Goal: Transaction & Acquisition: Book appointment/travel/reservation

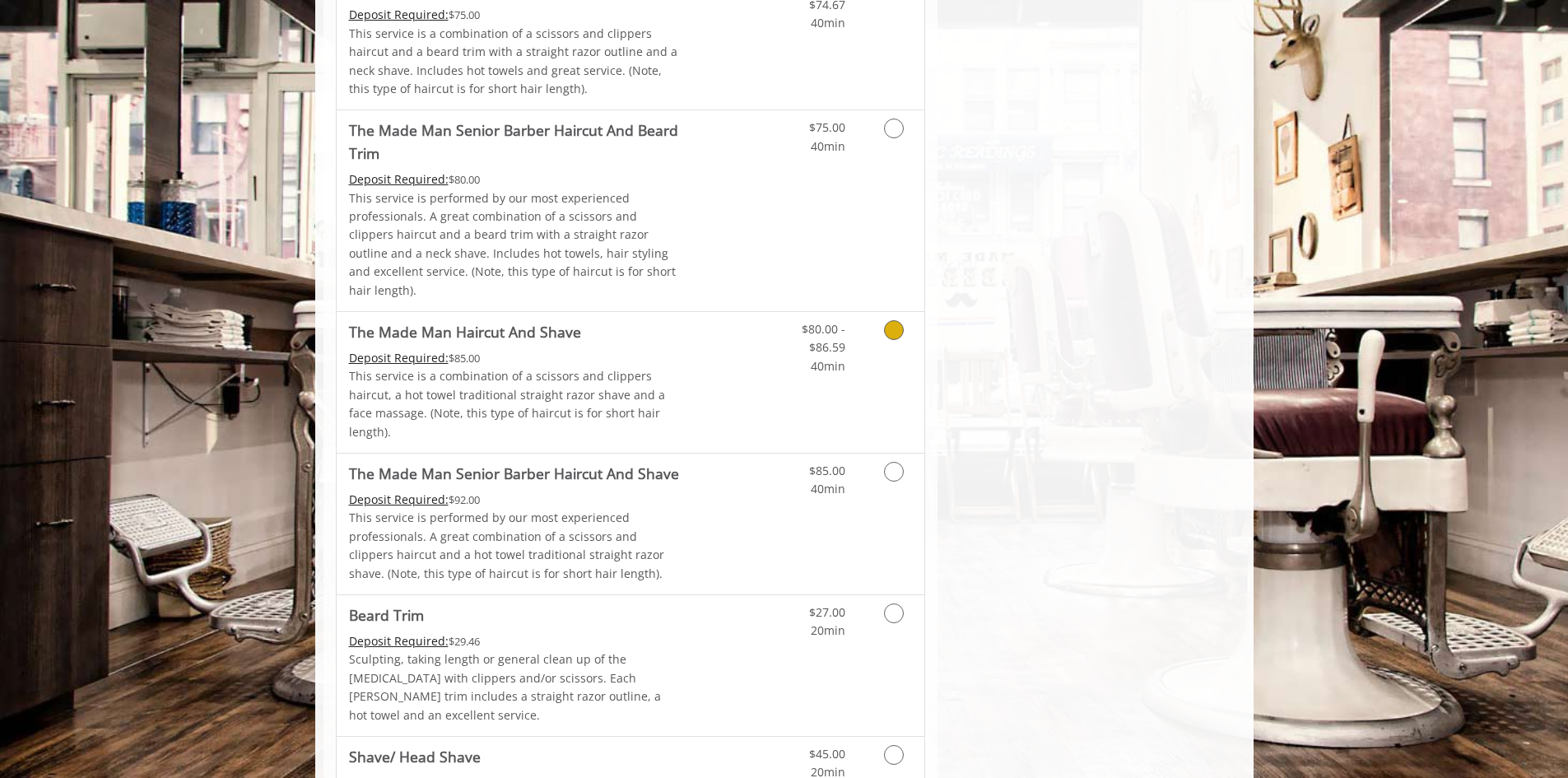
scroll to position [1533, 0]
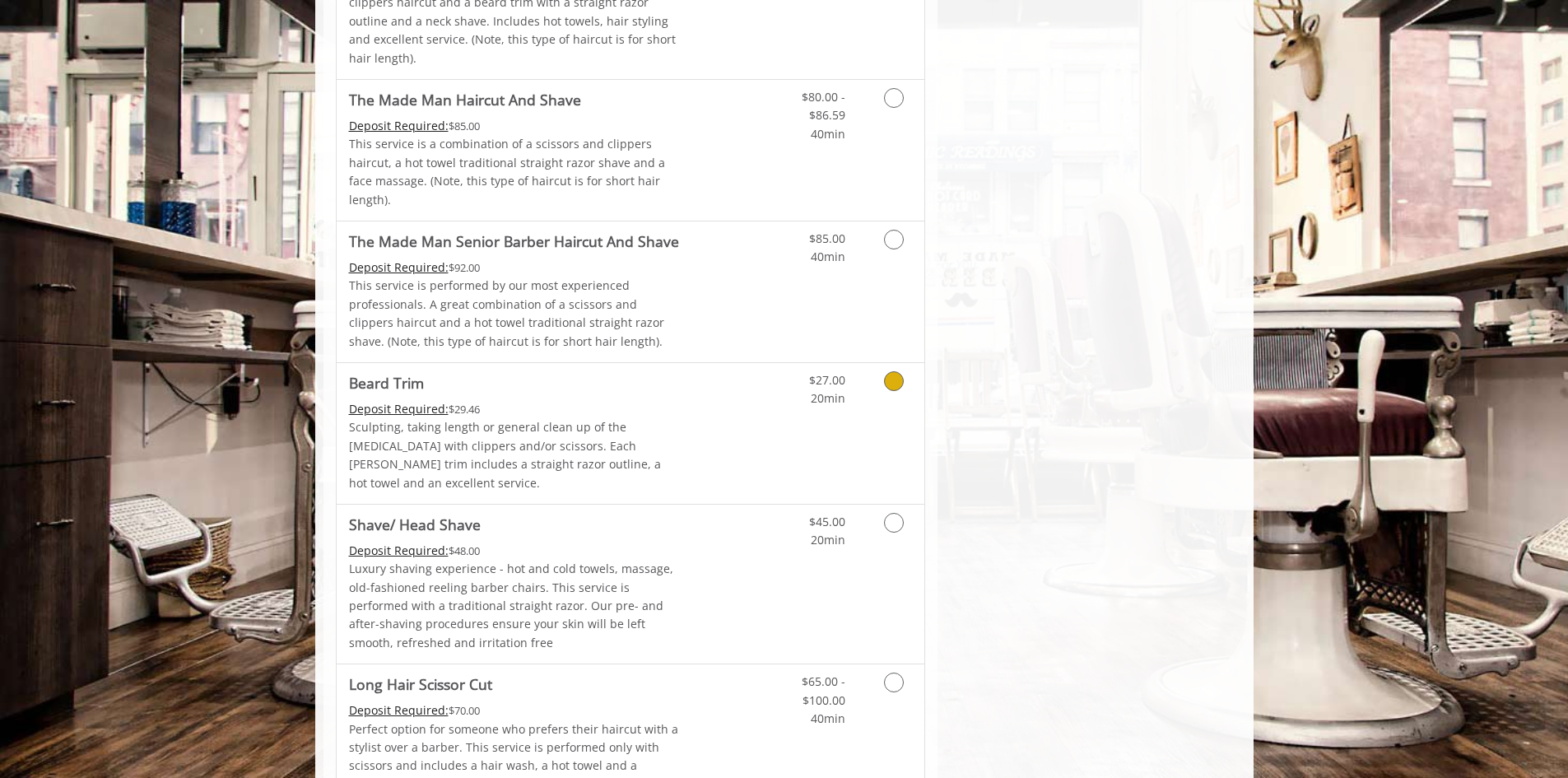
click at [910, 363] on link "Grooming services" at bounding box center [890, 385] width 42 height 45
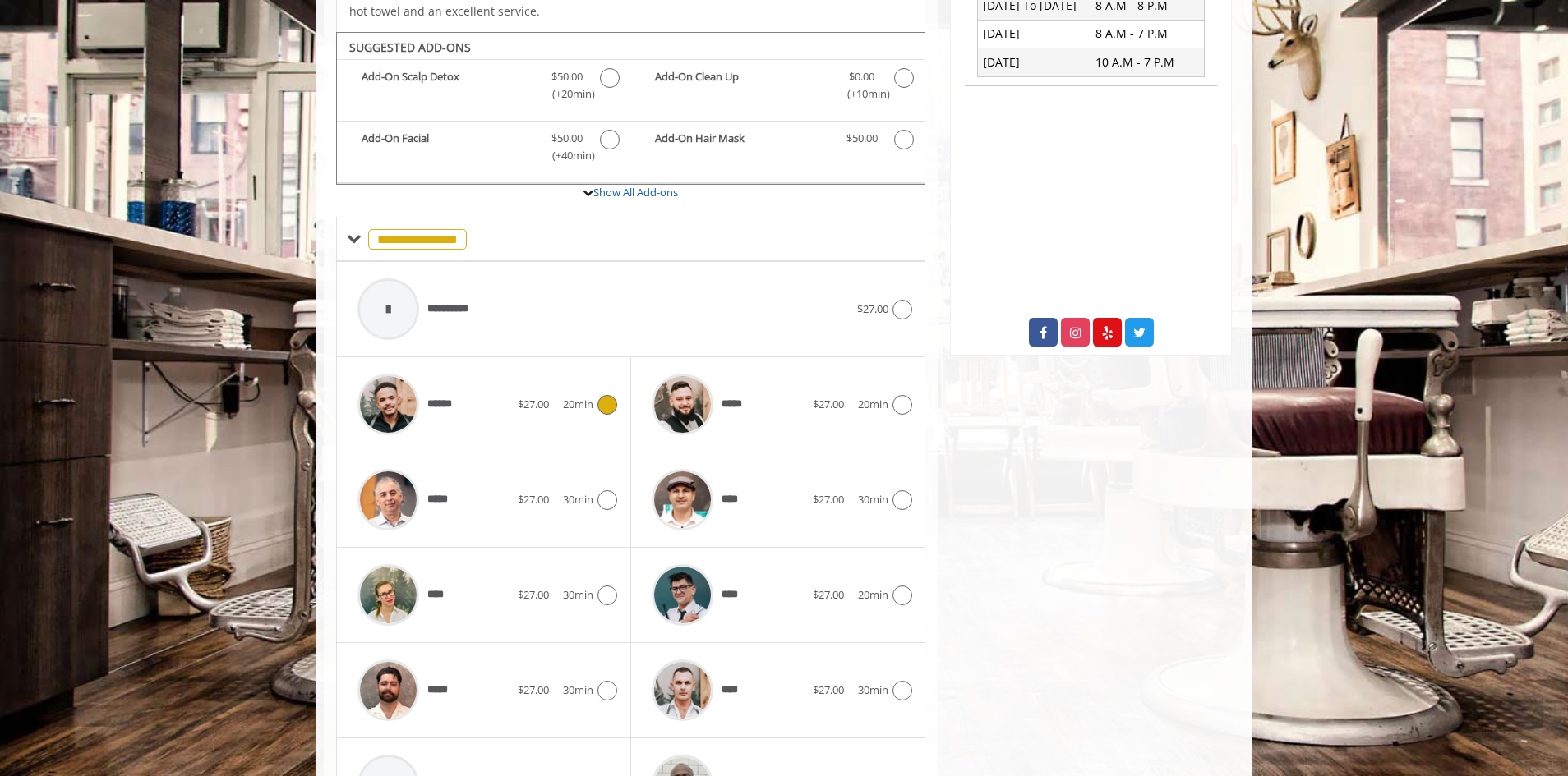
scroll to position [489, 0]
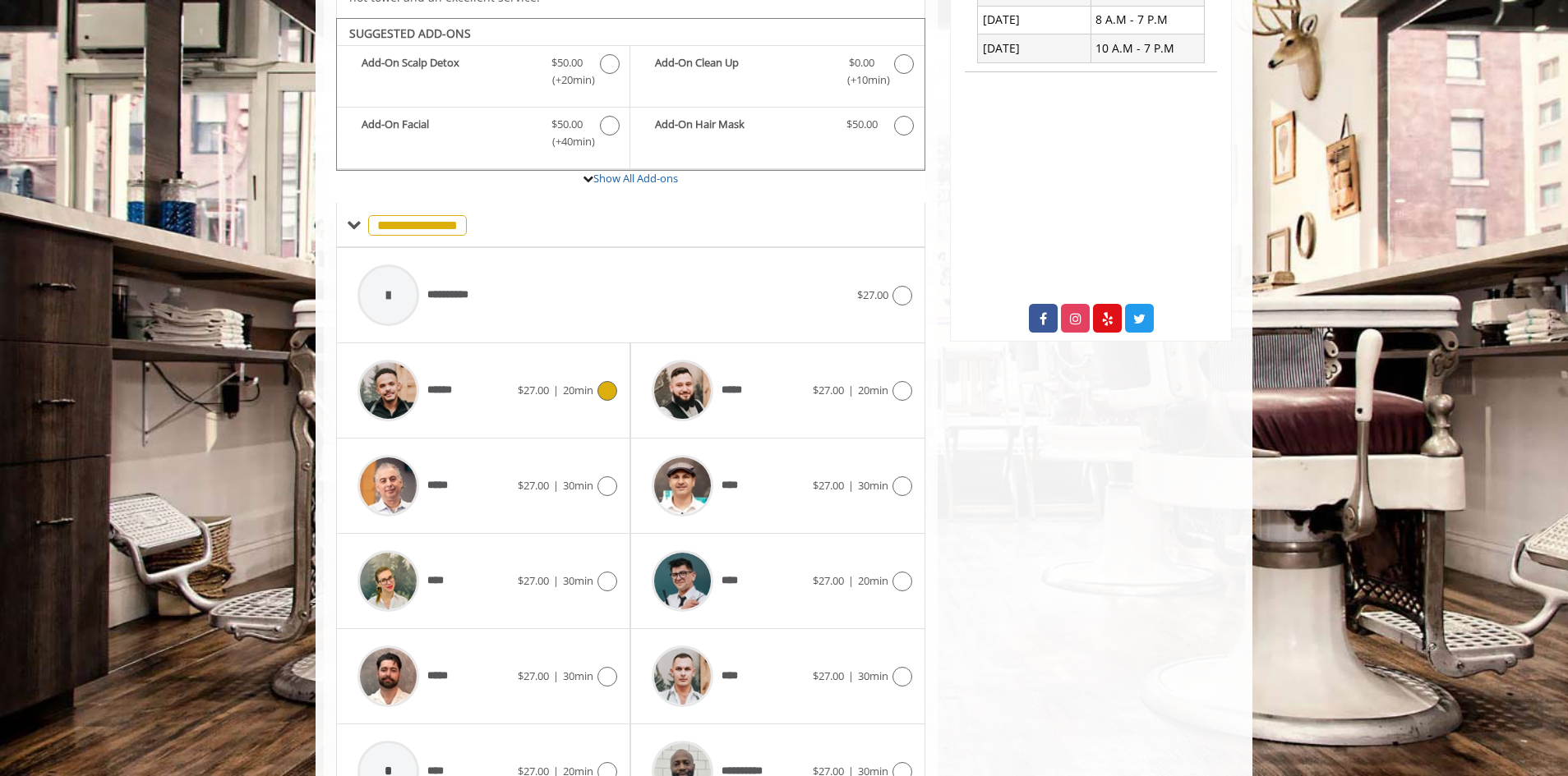
click at [608, 381] on icon at bounding box center [607, 391] width 20 height 20
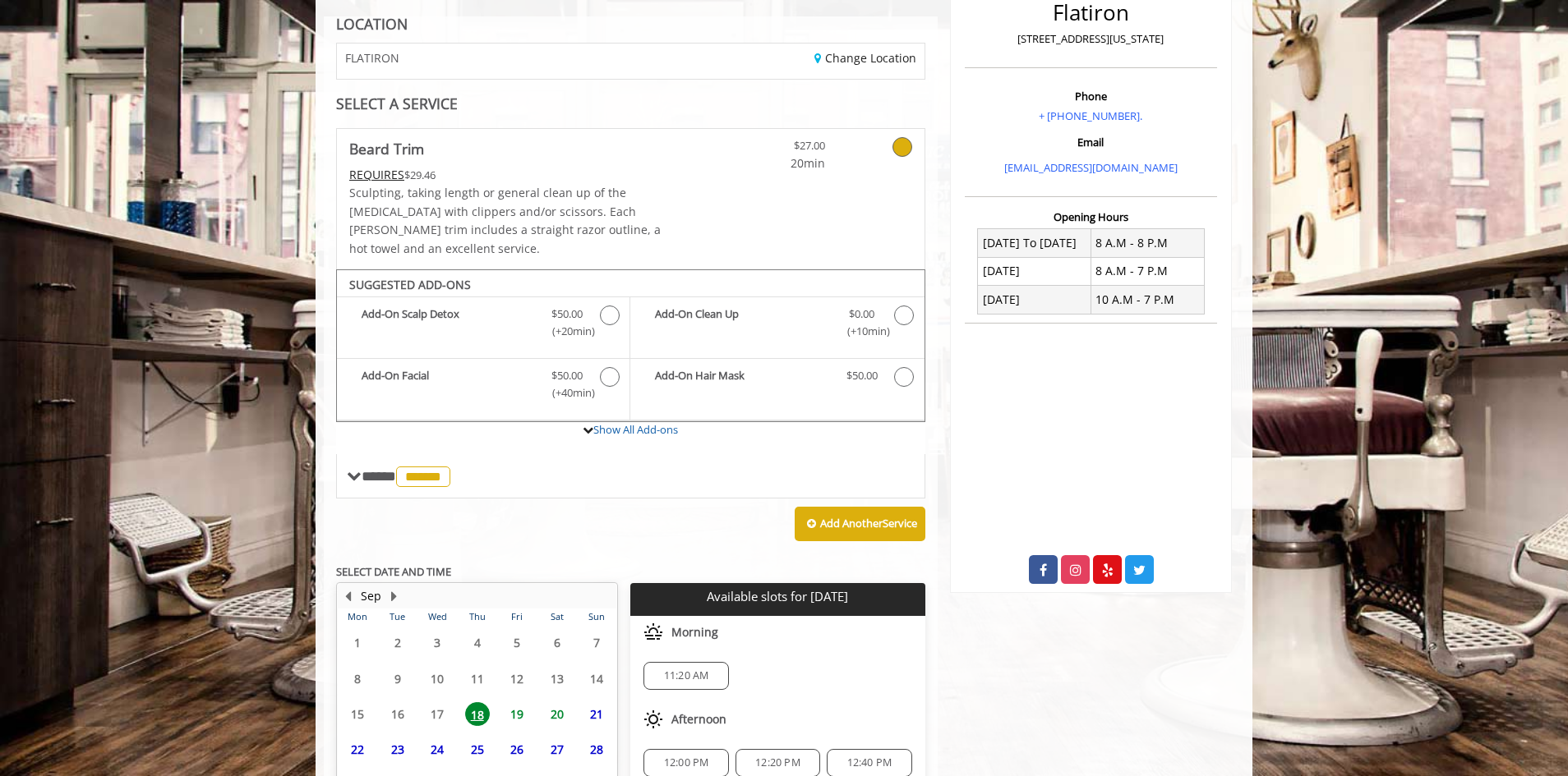
scroll to position [389, 0]
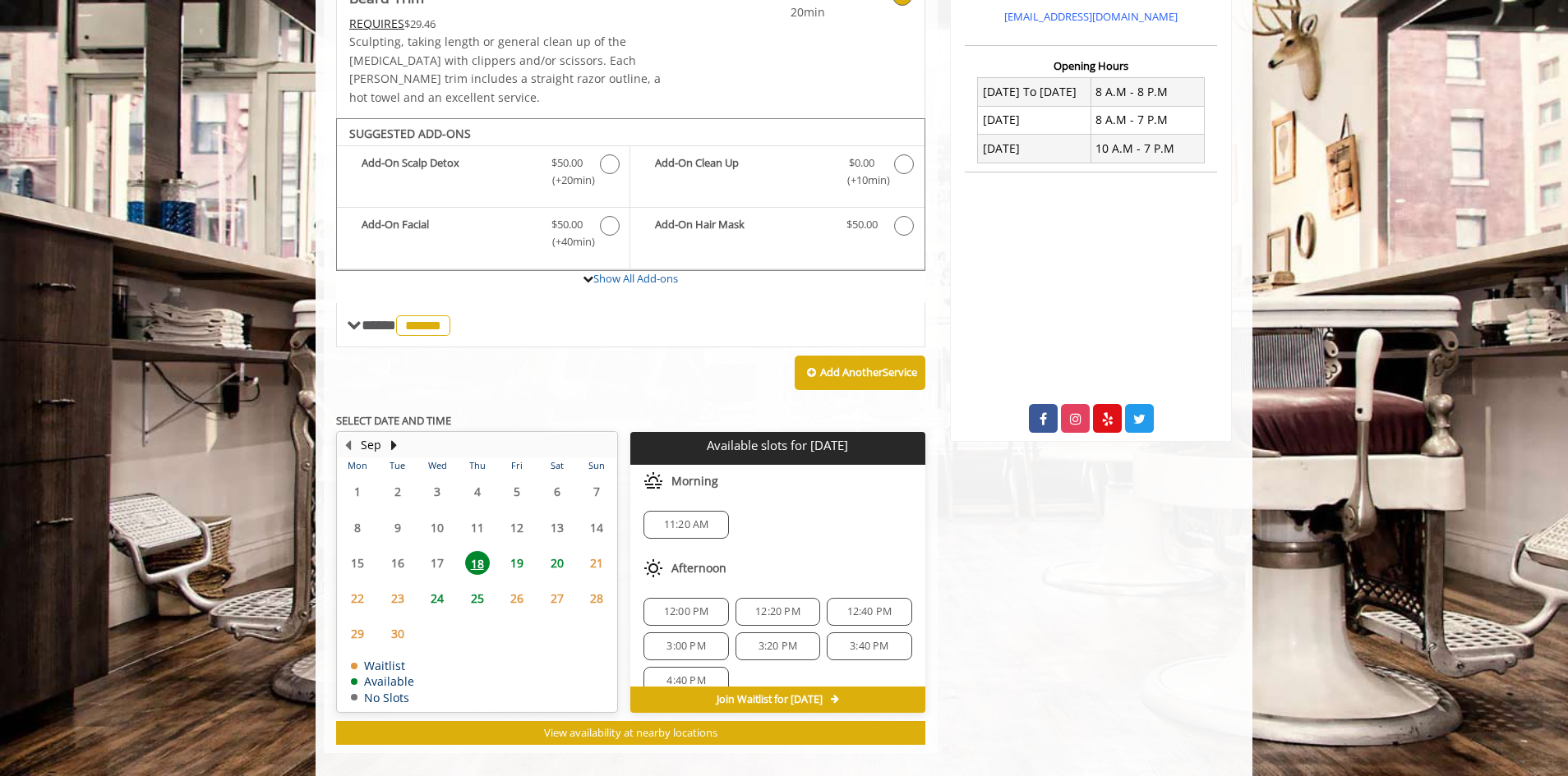
click at [757, 605] on span "12:20 PM" at bounding box center [778, 611] width 45 height 14
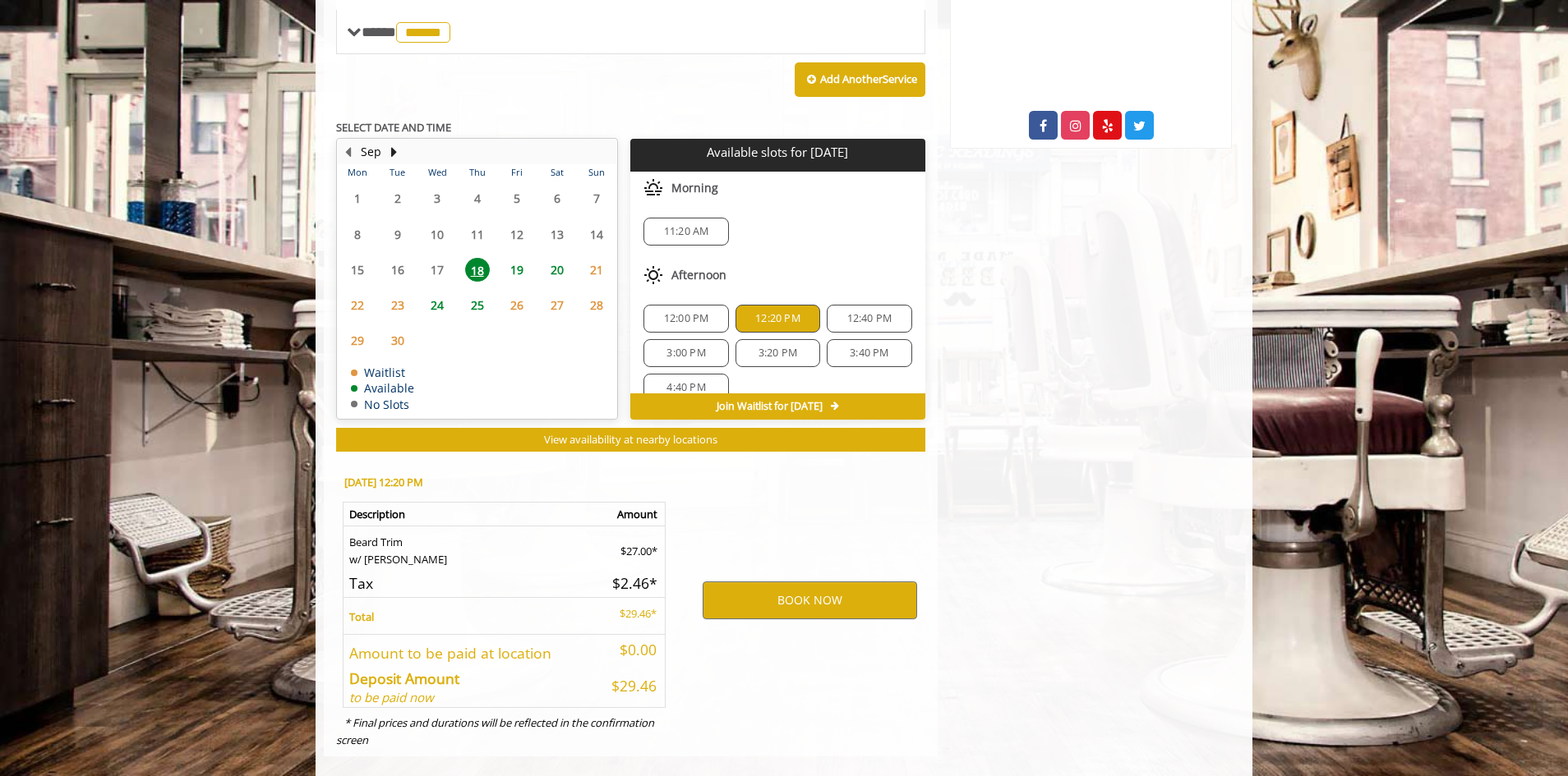
scroll to position [685, 0]
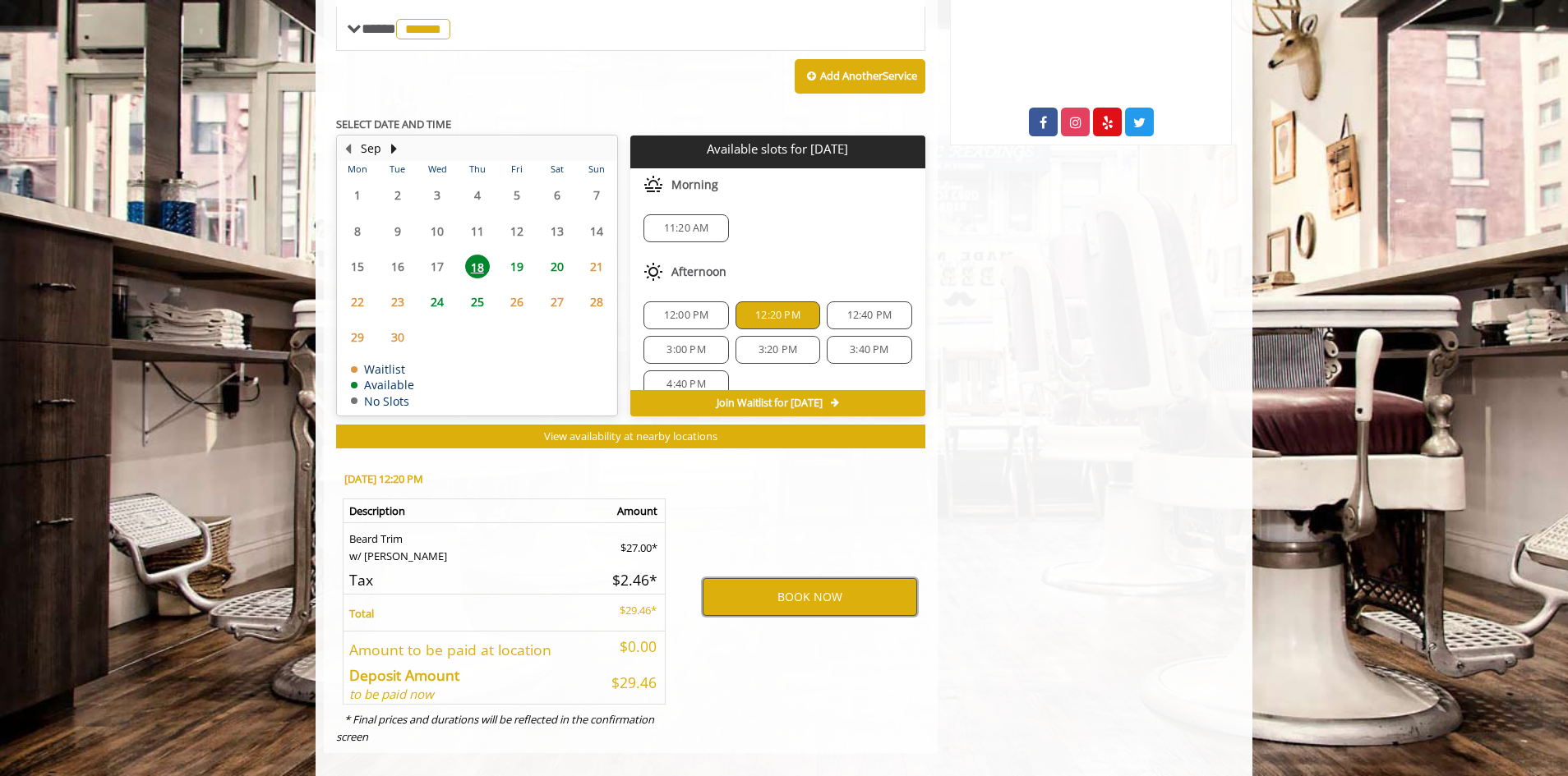
click at [784, 578] on button "BOOK NOW" at bounding box center [810, 597] width 214 height 38
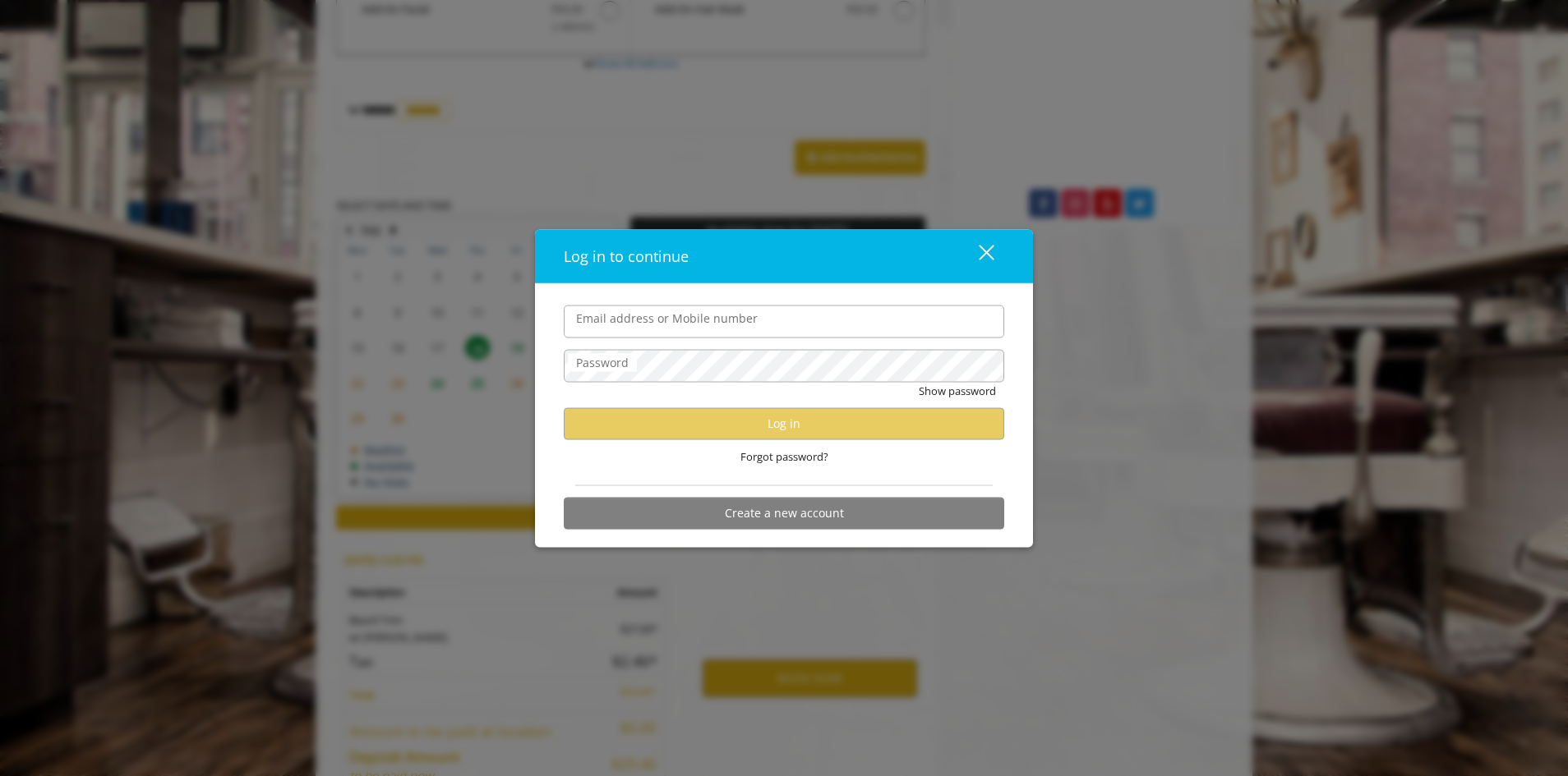
scroll to position [603, 0]
click at [684, 320] on input "Email address or Mobile number" at bounding box center [784, 321] width 440 height 32
type input "**********"
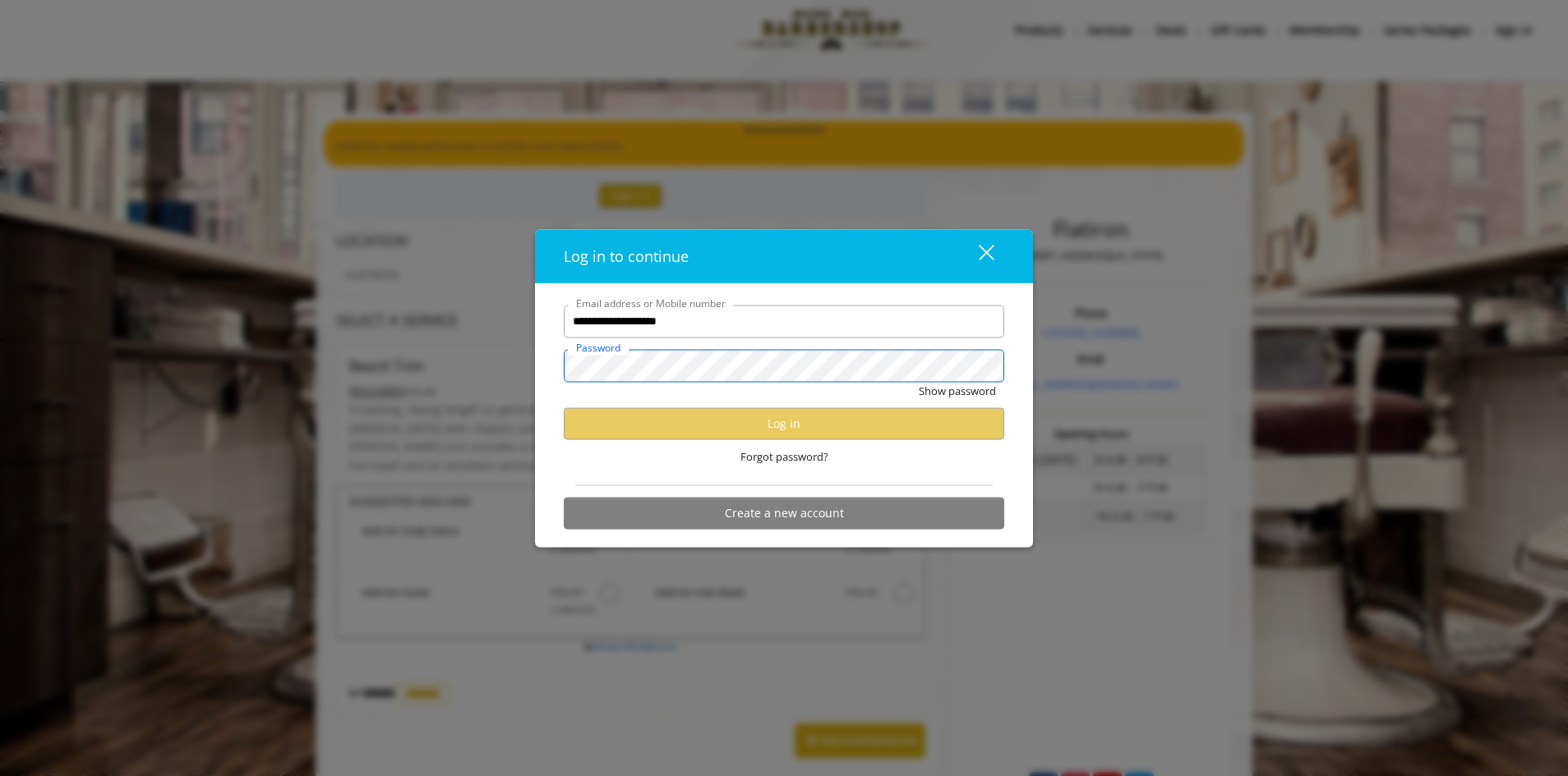
scroll to position [0, 0]
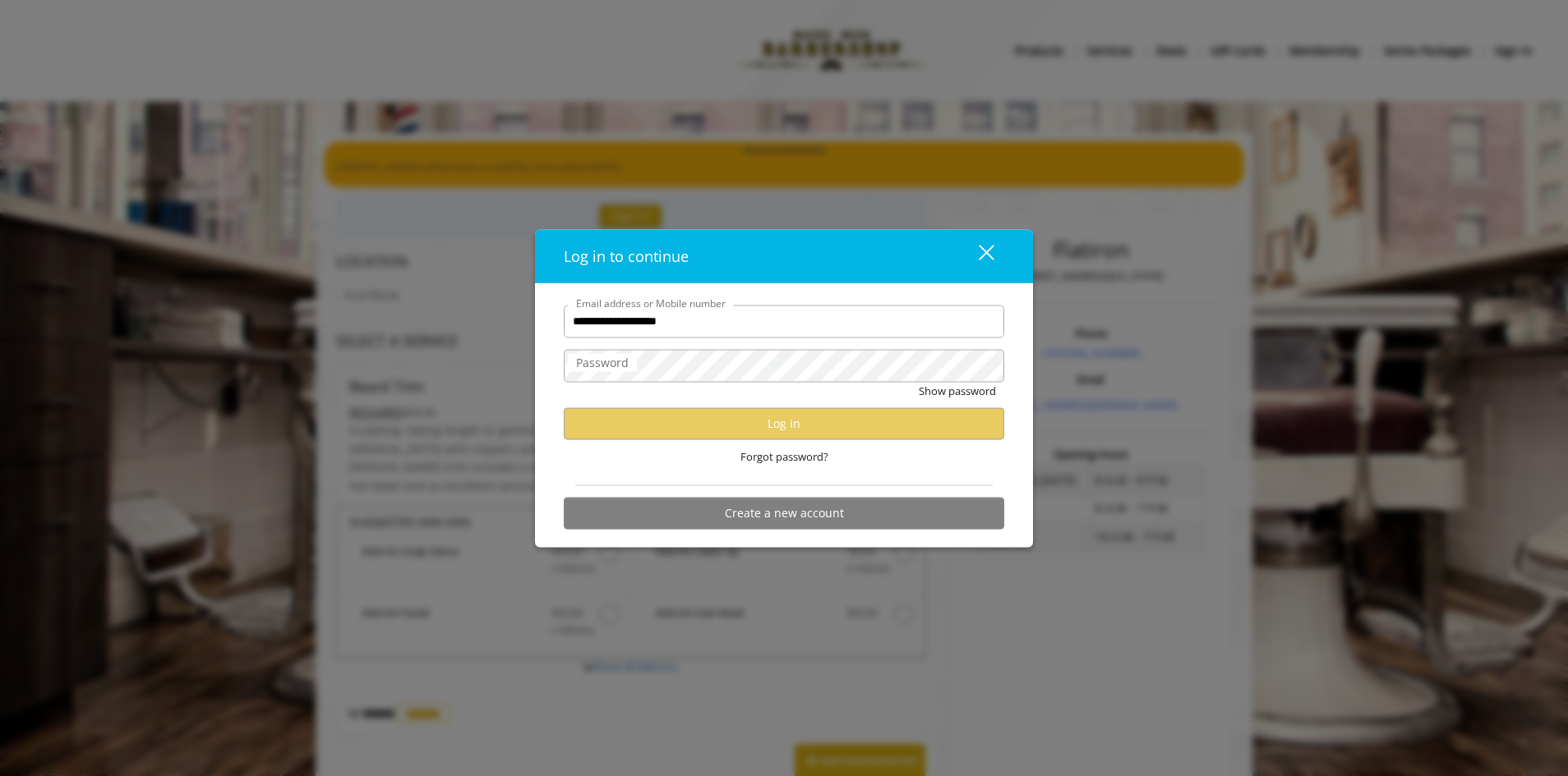
click at [985, 245] on div "close" at bounding box center [976, 256] width 32 height 24
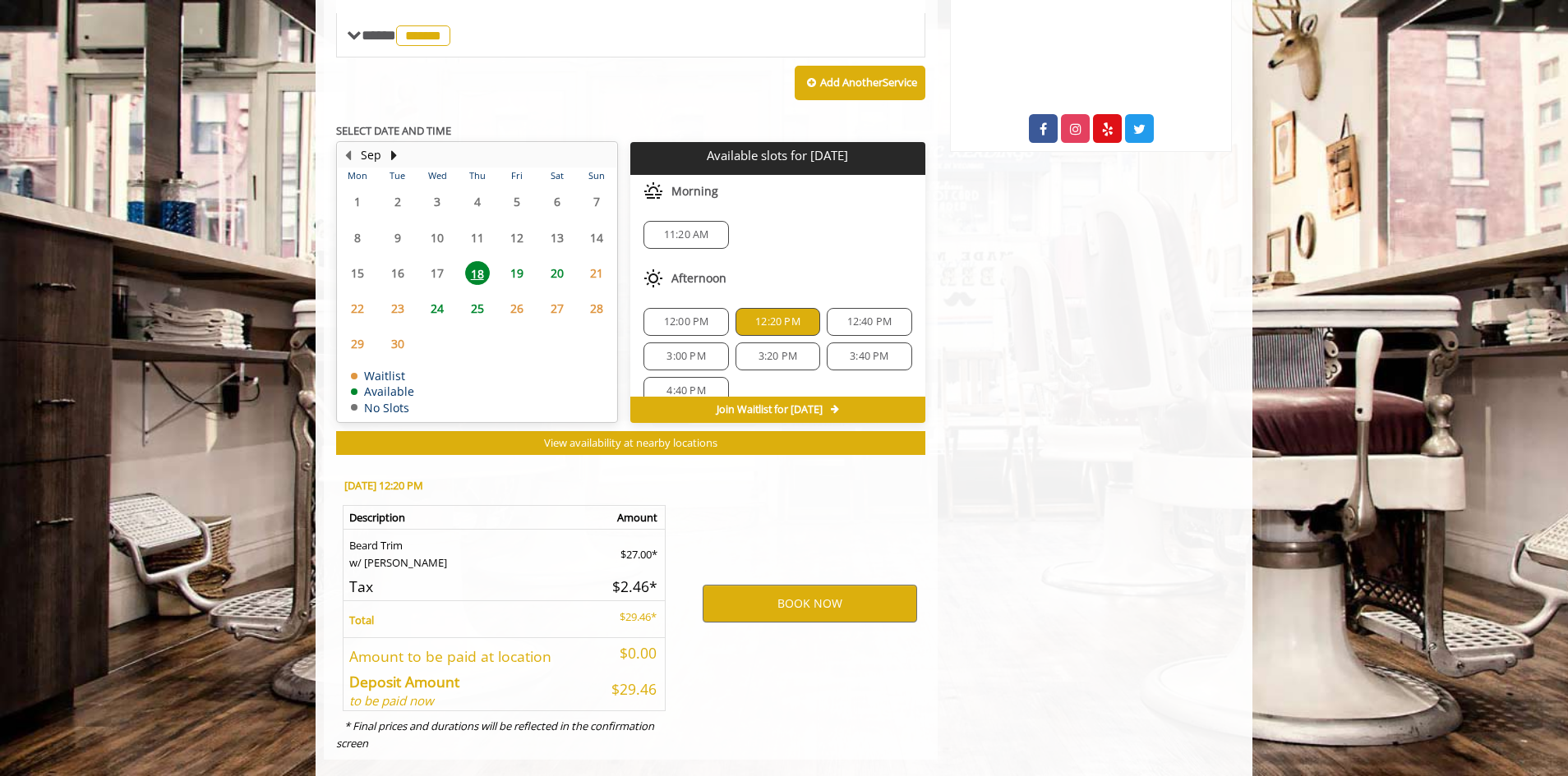
scroll to position [685, 0]
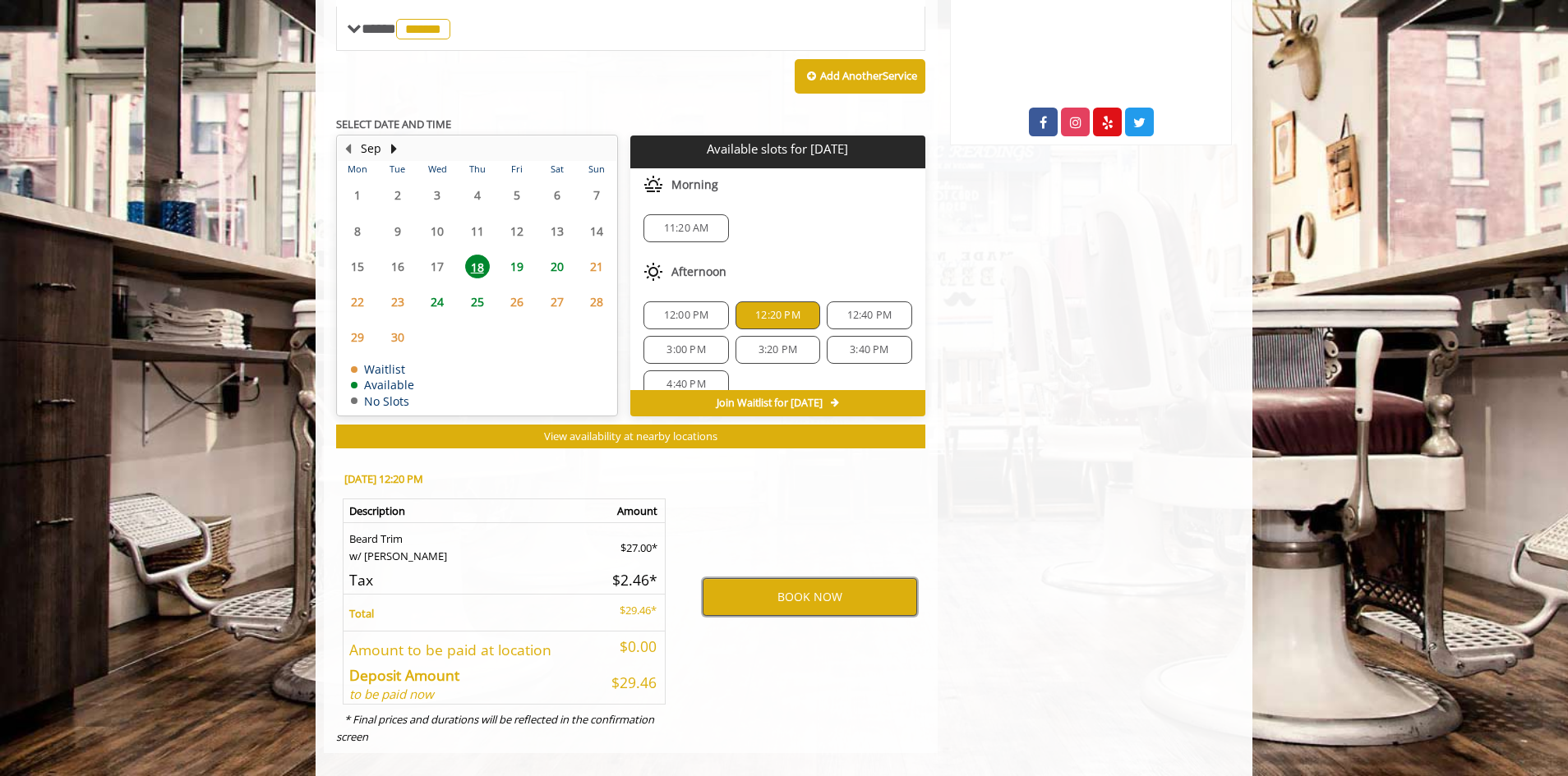
click at [792, 578] on button "BOOK NOW" at bounding box center [810, 597] width 214 height 38
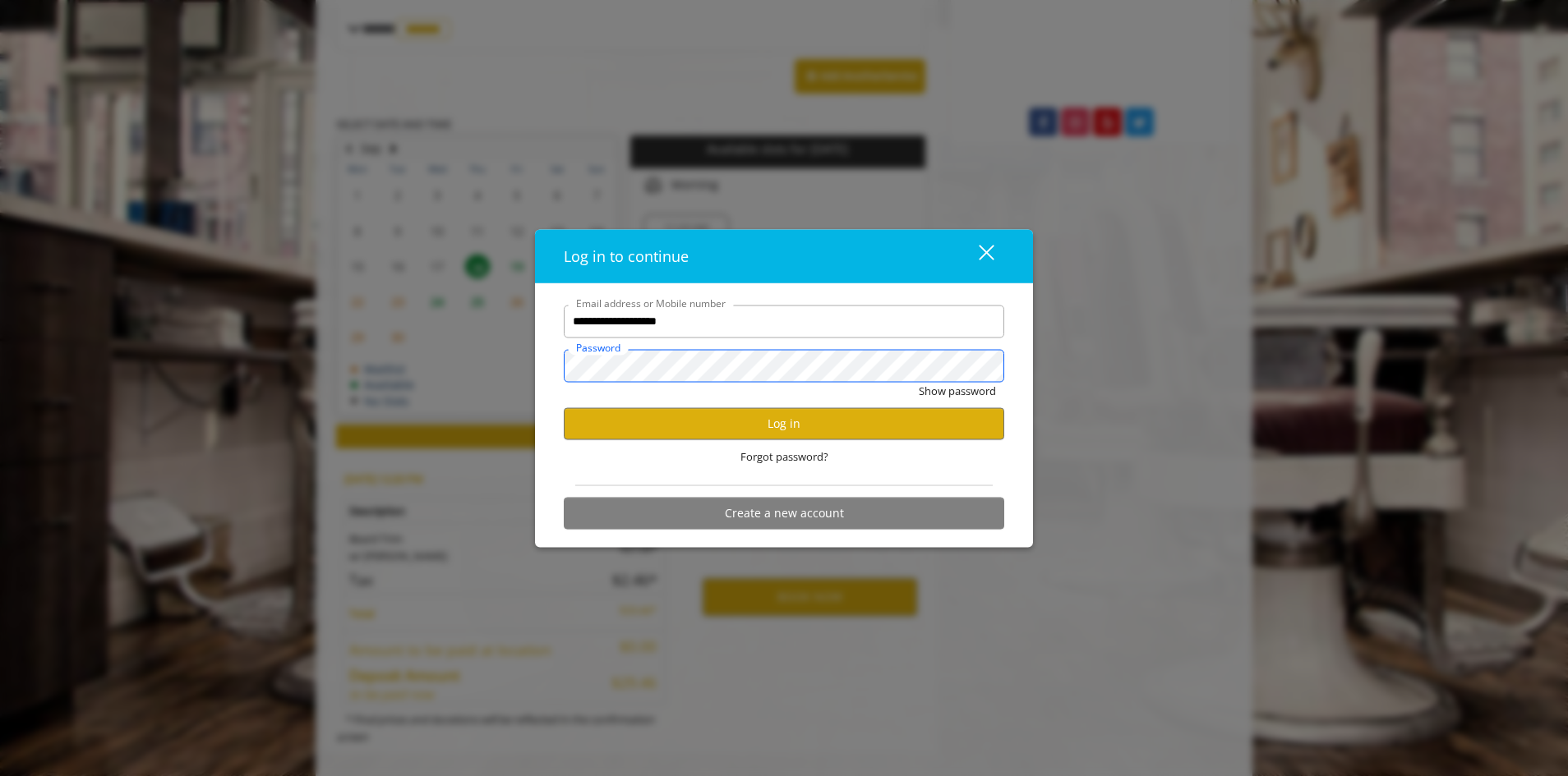
click at [919, 382] on button "Show password" at bounding box center [957, 390] width 77 height 17
click at [640, 418] on button "Log in" at bounding box center [784, 424] width 440 height 32
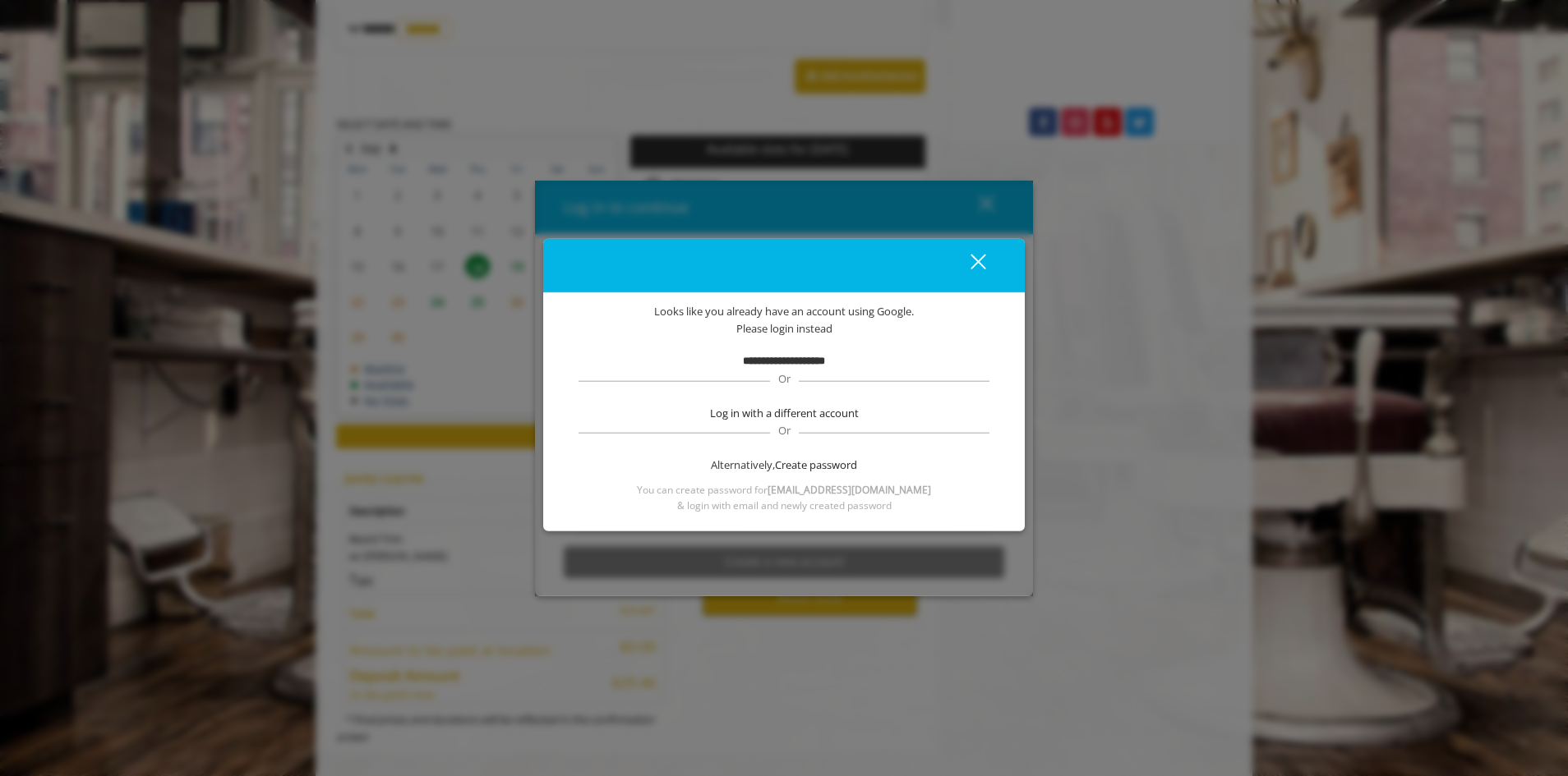
click at [786, 364] on b "**********" at bounding box center [784, 361] width 82 height 11
click at [792, 353] on span "**********" at bounding box center [784, 361] width 82 height 17
click at [974, 251] on button "close" at bounding box center [968, 265] width 56 height 33
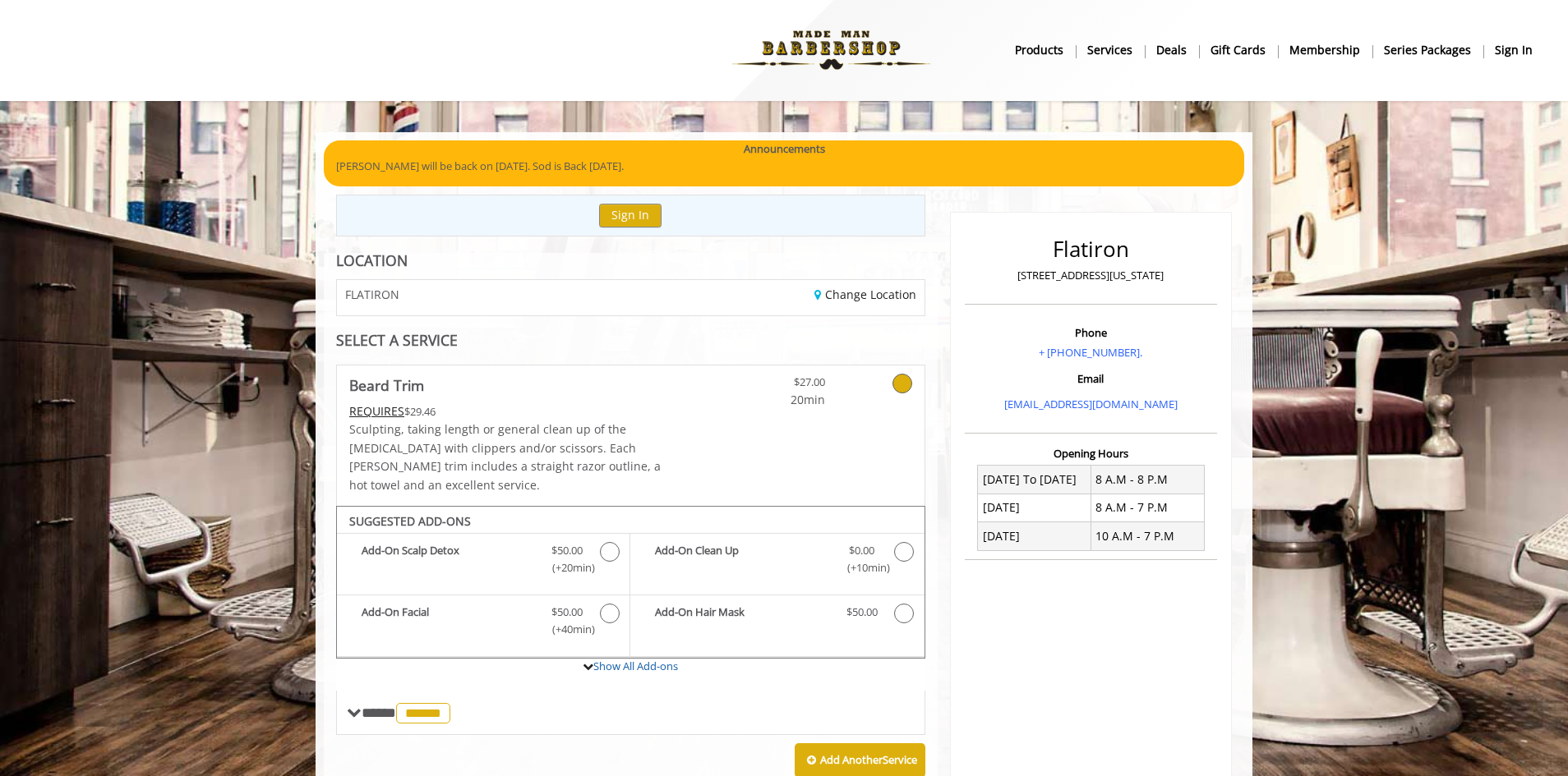
scroll to position [0, 0]
click at [1520, 50] on b "sign in" at bounding box center [1514, 51] width 38 height 18
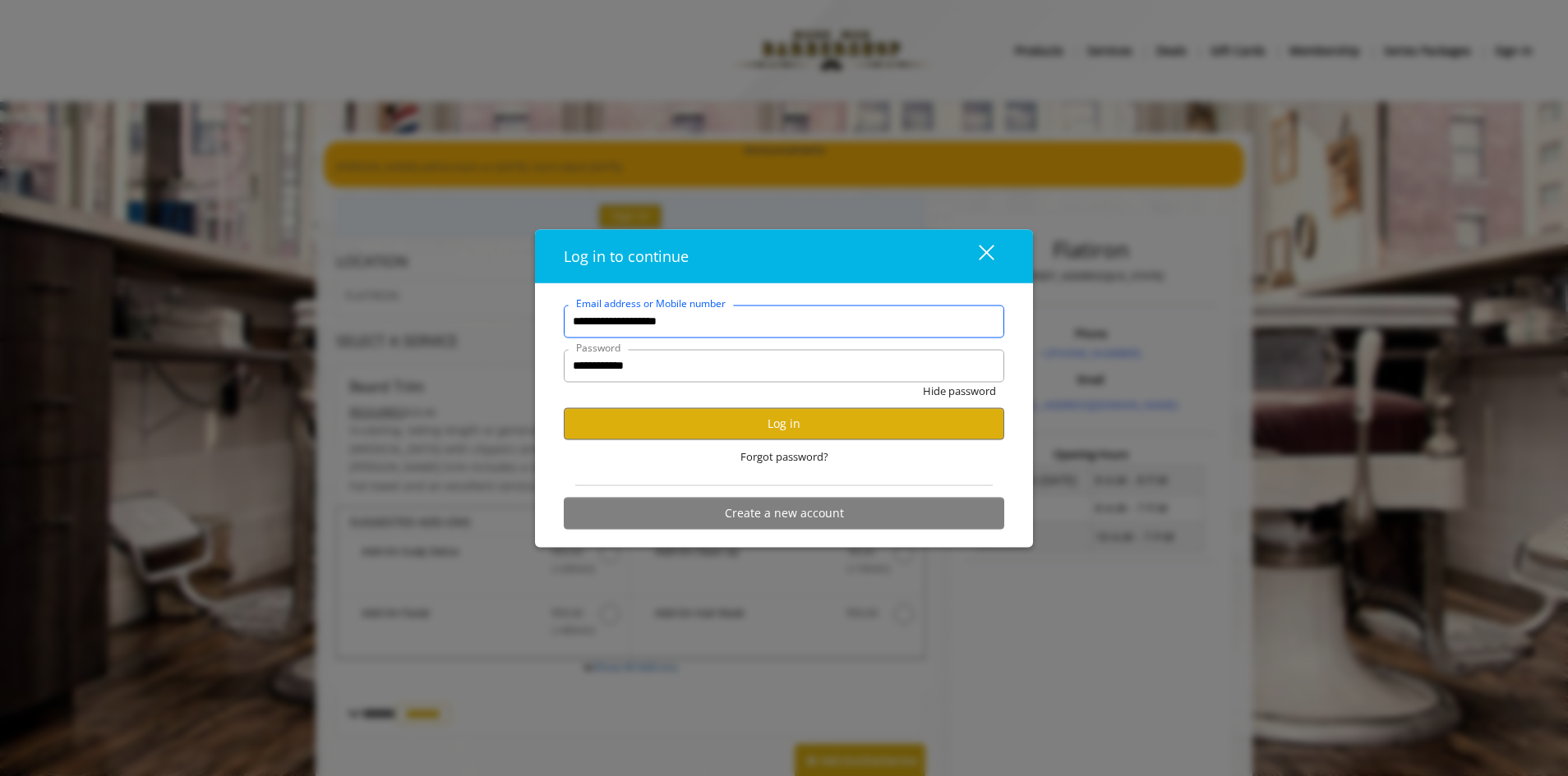
click at [721, 323] on input "**********" at bounding box center [784, 321] width 440 height 32
click at [885, 403] on div "Hide password" at bounding box center [784, 394] width 440 height 25
click at [873, 429] on button "Log in" at bounding box center [784, 424] width 440 height 32
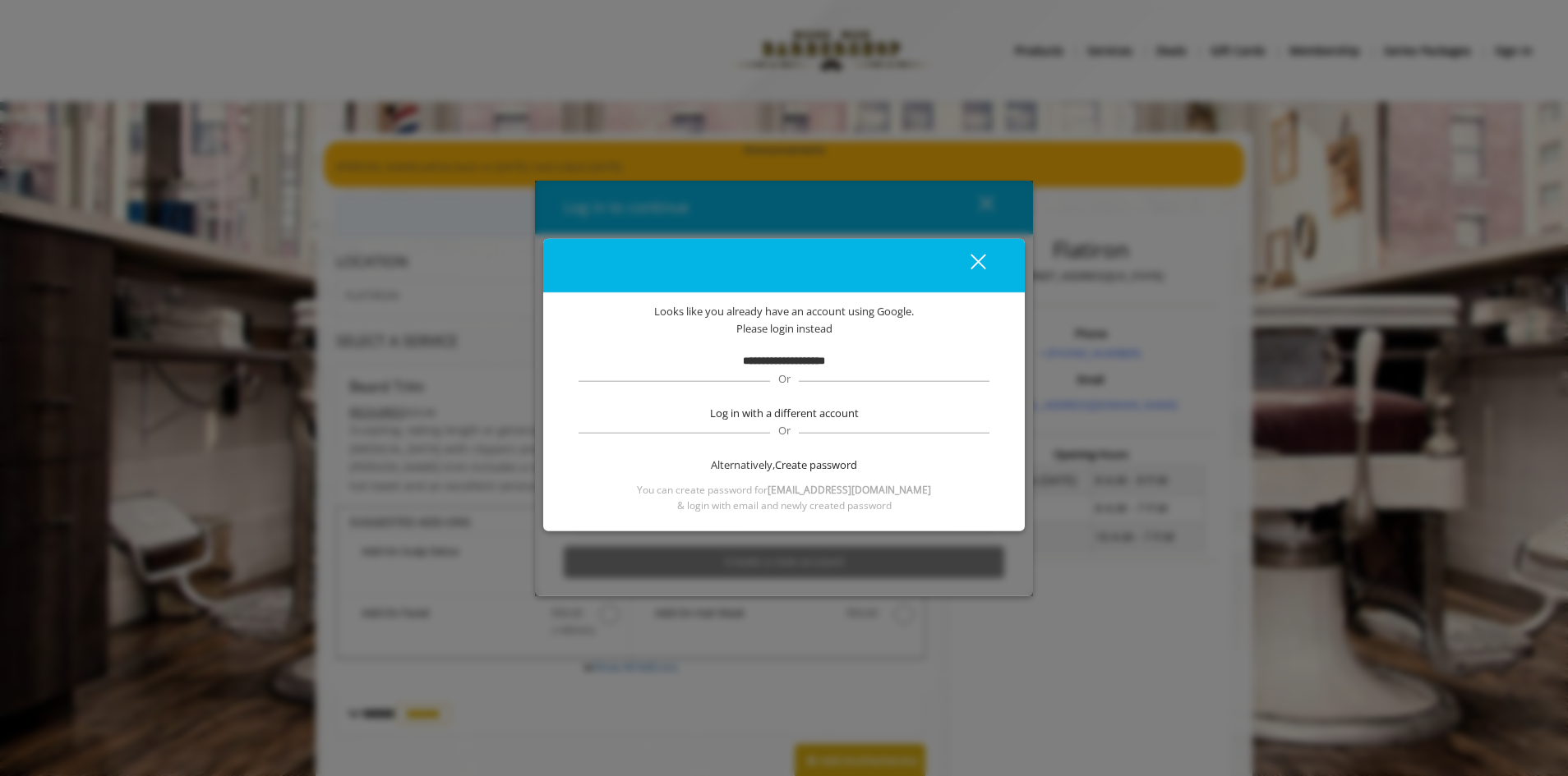
click at [809, 360] on b "**********" at bounding box center [784, 361] width 82 height 11
click at [775, 366] on b "**********" at bounding box center [784, 361] width 82 height 11
click at [974, 253] on div "close" at bounding box center [968, 265] width 32 height 24
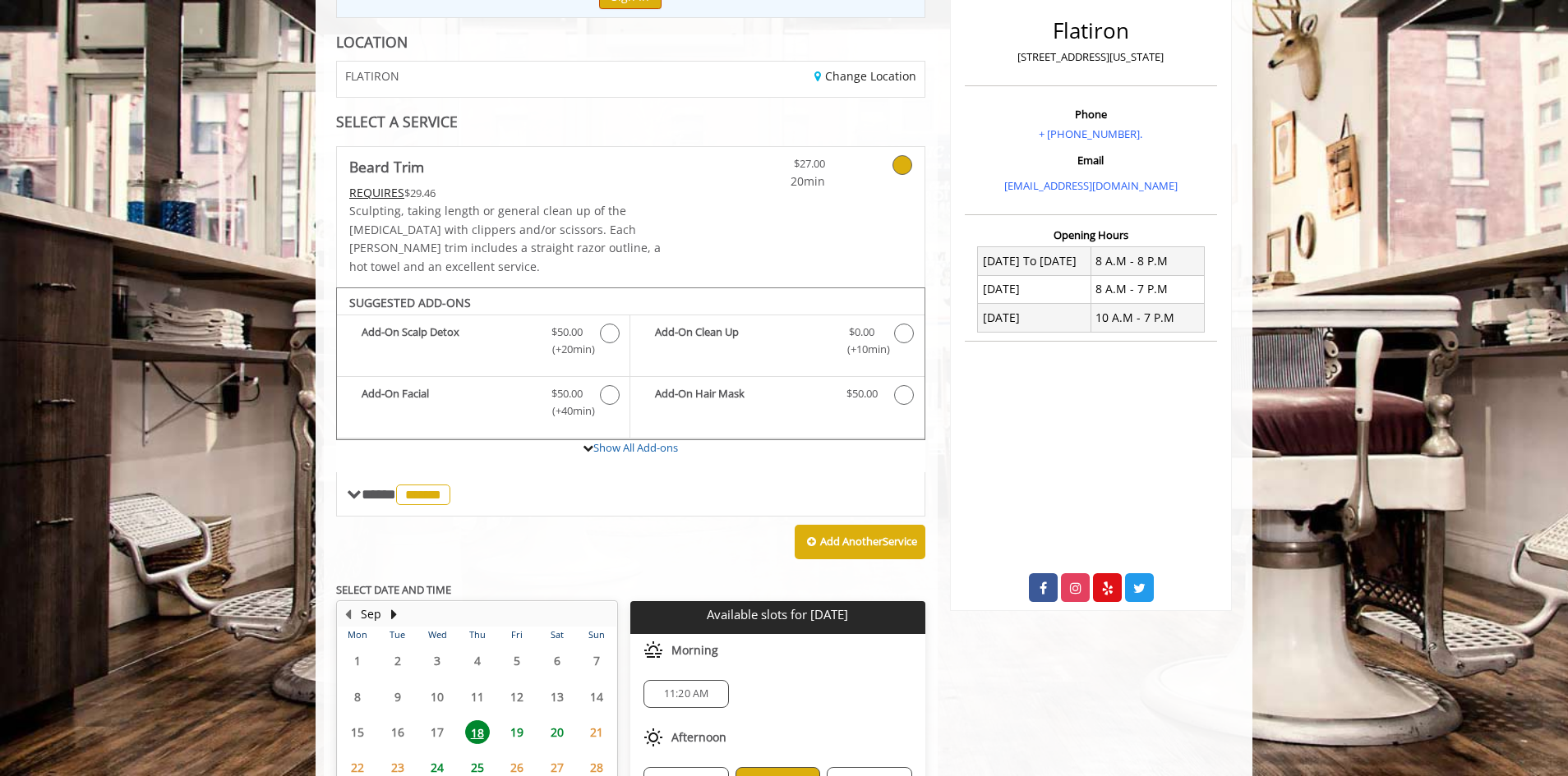
scroll to position [82, 0]
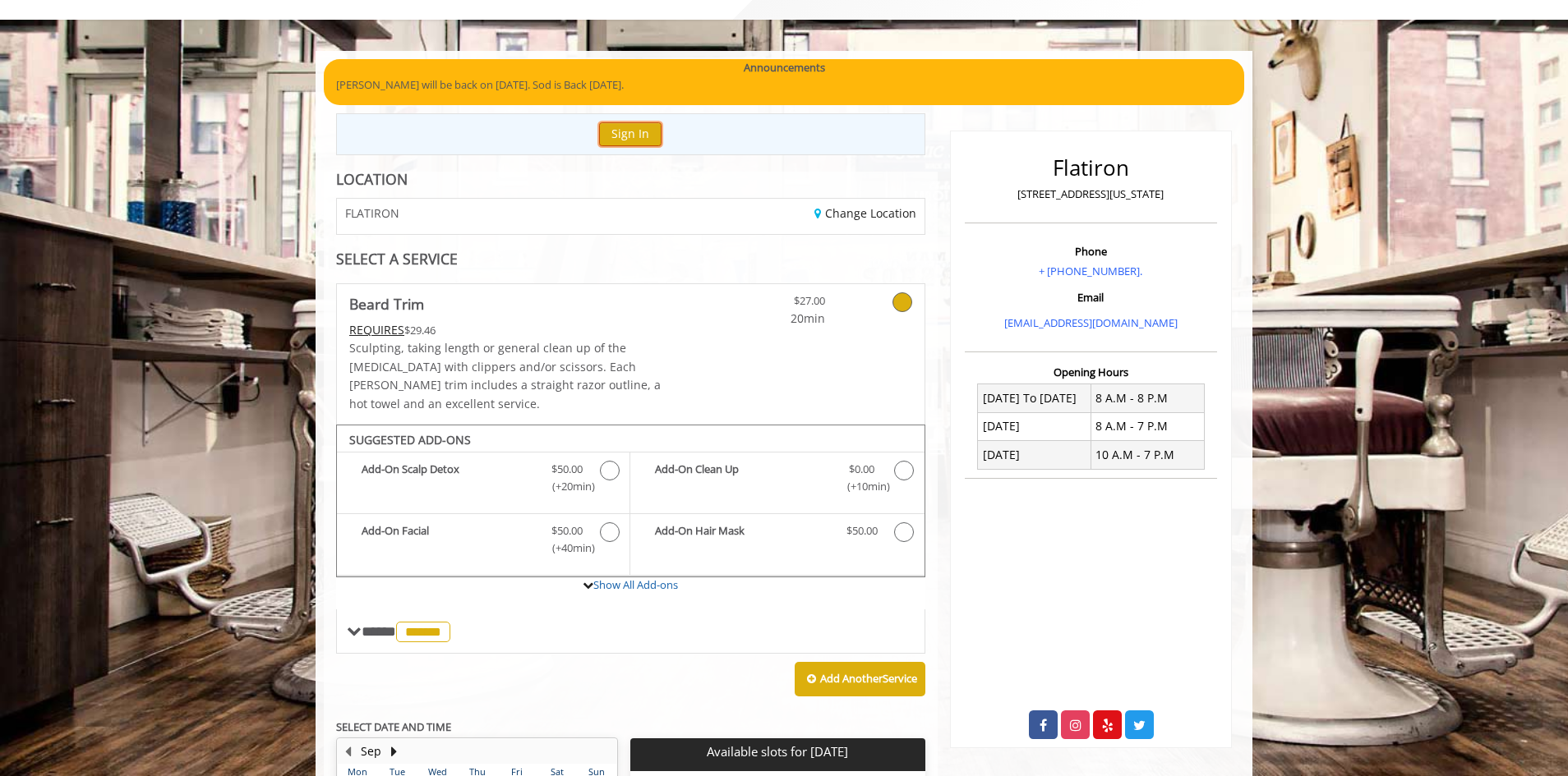
click at [636, 127] on button "Sign In" at bounding box center [630, 134] width 62 height 23
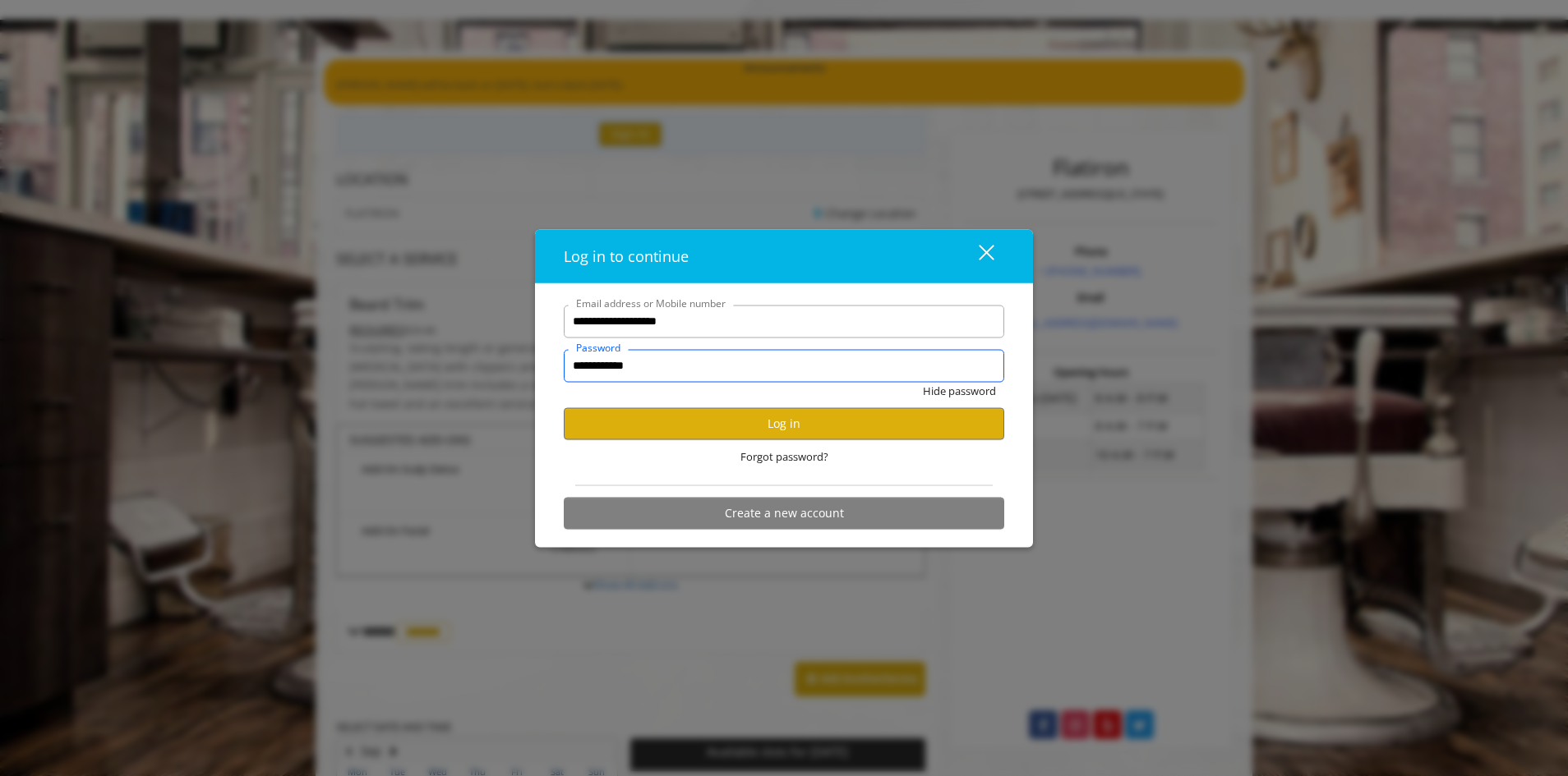
click at [654, 368] on input "**********" at bounding box center [784, 365] width 440 height 32
click at [840, 424] on button "Log in" at bounding box center [784, 424] width 440 height 32
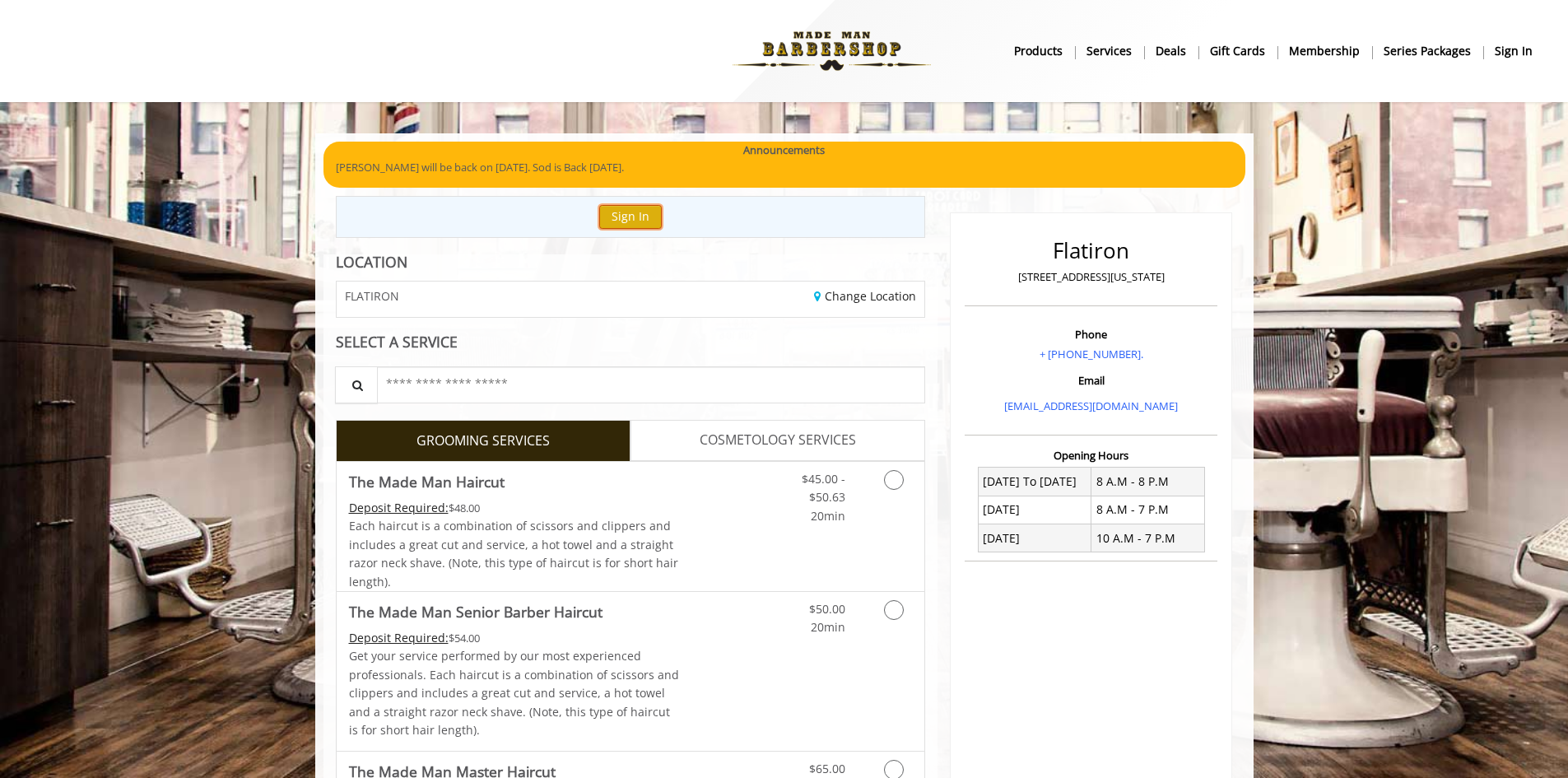
click at [630, 223] on button "Sign In" at bounding box center [630, 217] width 62 height 23
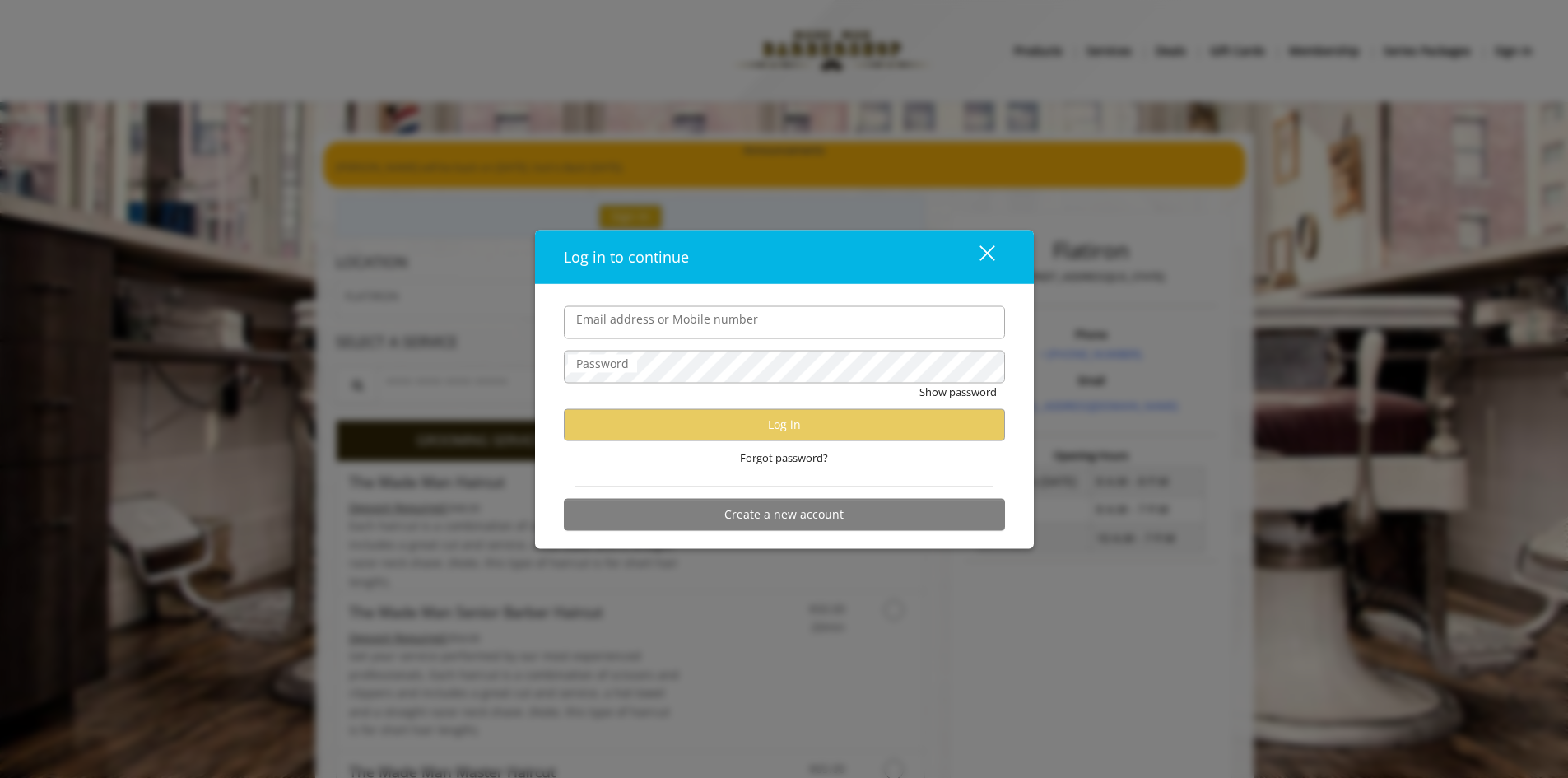
click at [664, 333] on input "Email address or Mobile number" at bounding box center [784, 322] width 441 height 32
type input "**********"
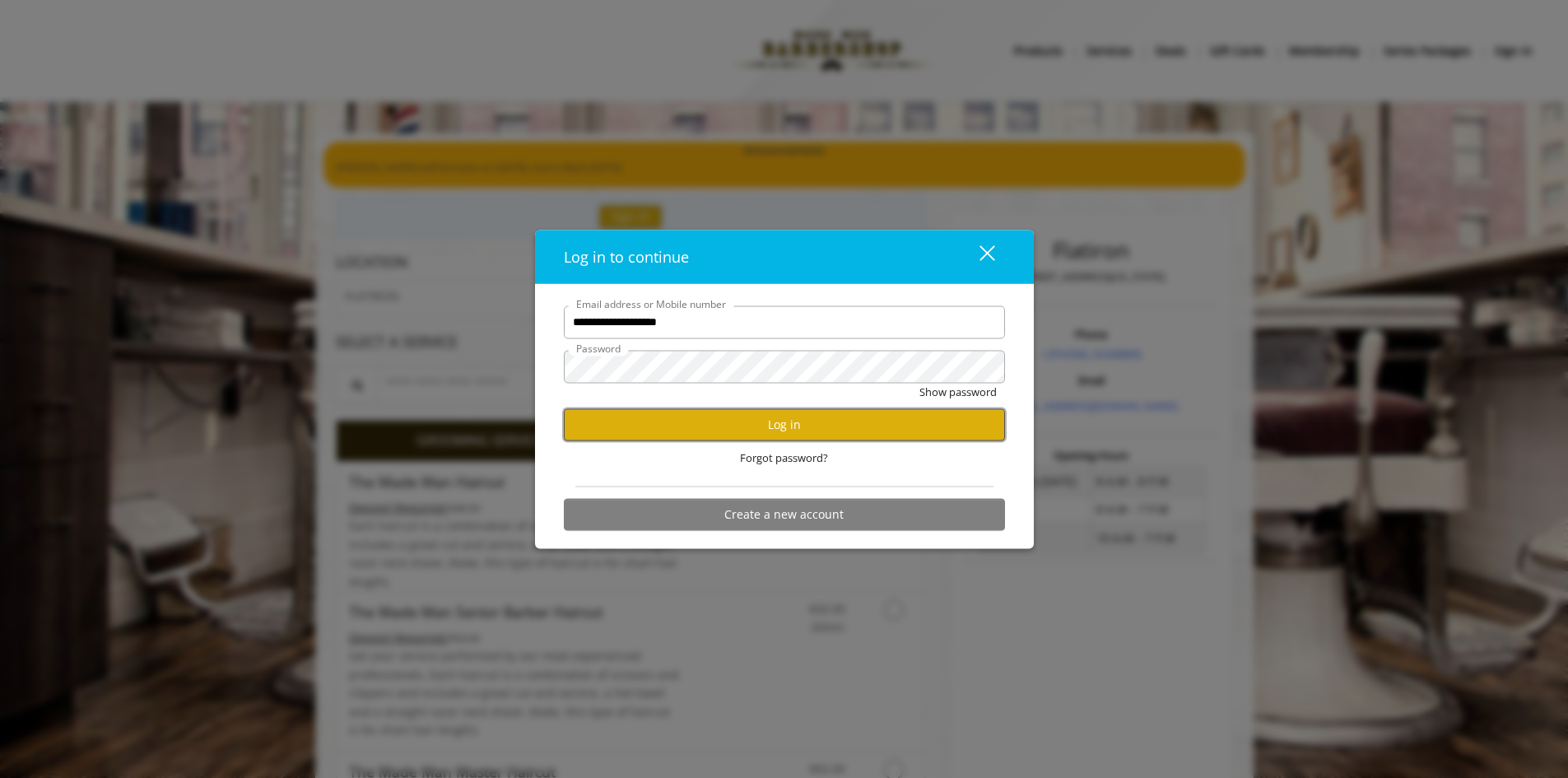
click at [850, 418] on button "Log in" at bounding box center [784, 425] width 441 height 32
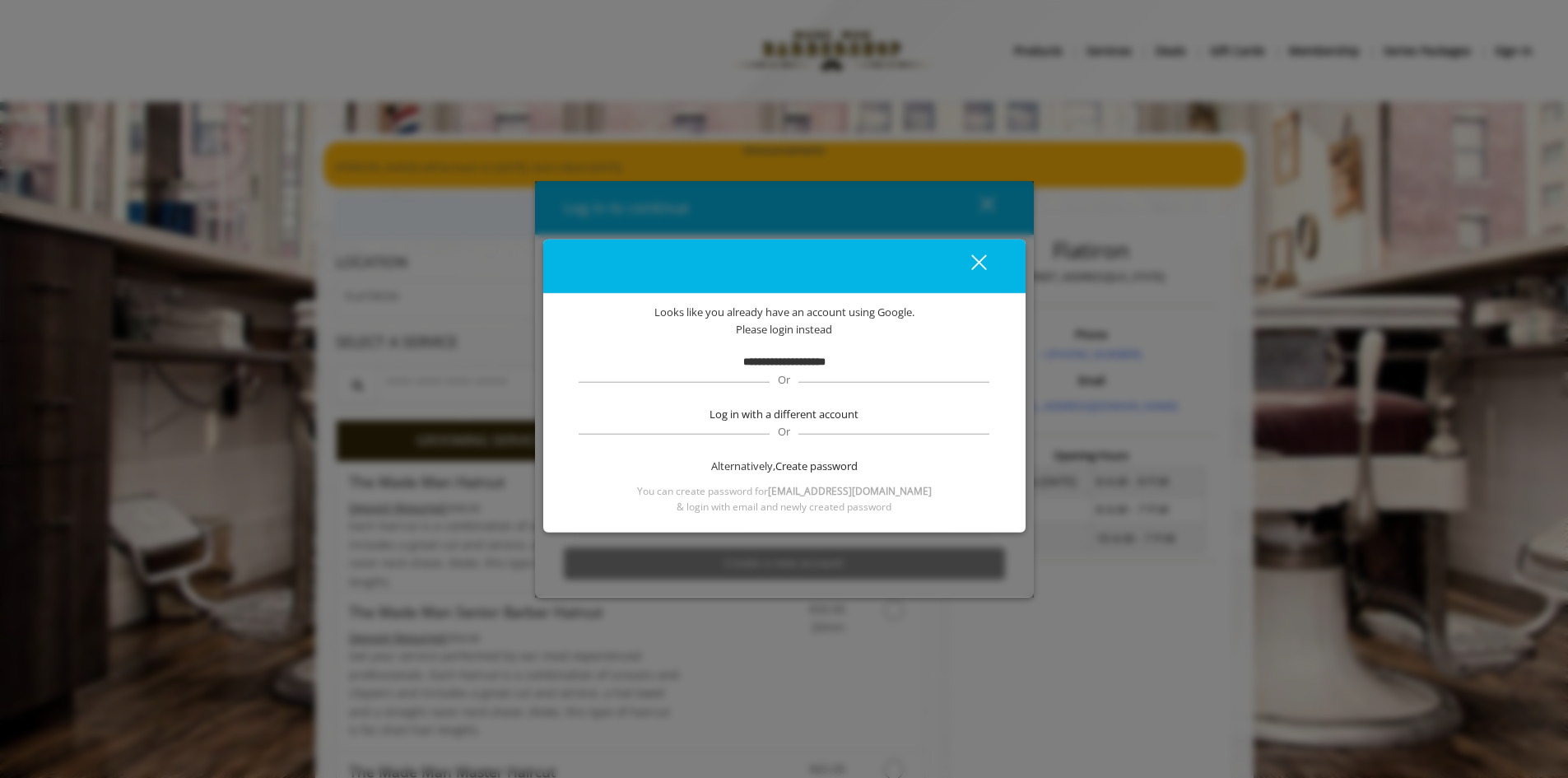
click at [981, 258] on div "close" at bounding box center [969, 265] width 32 height 24
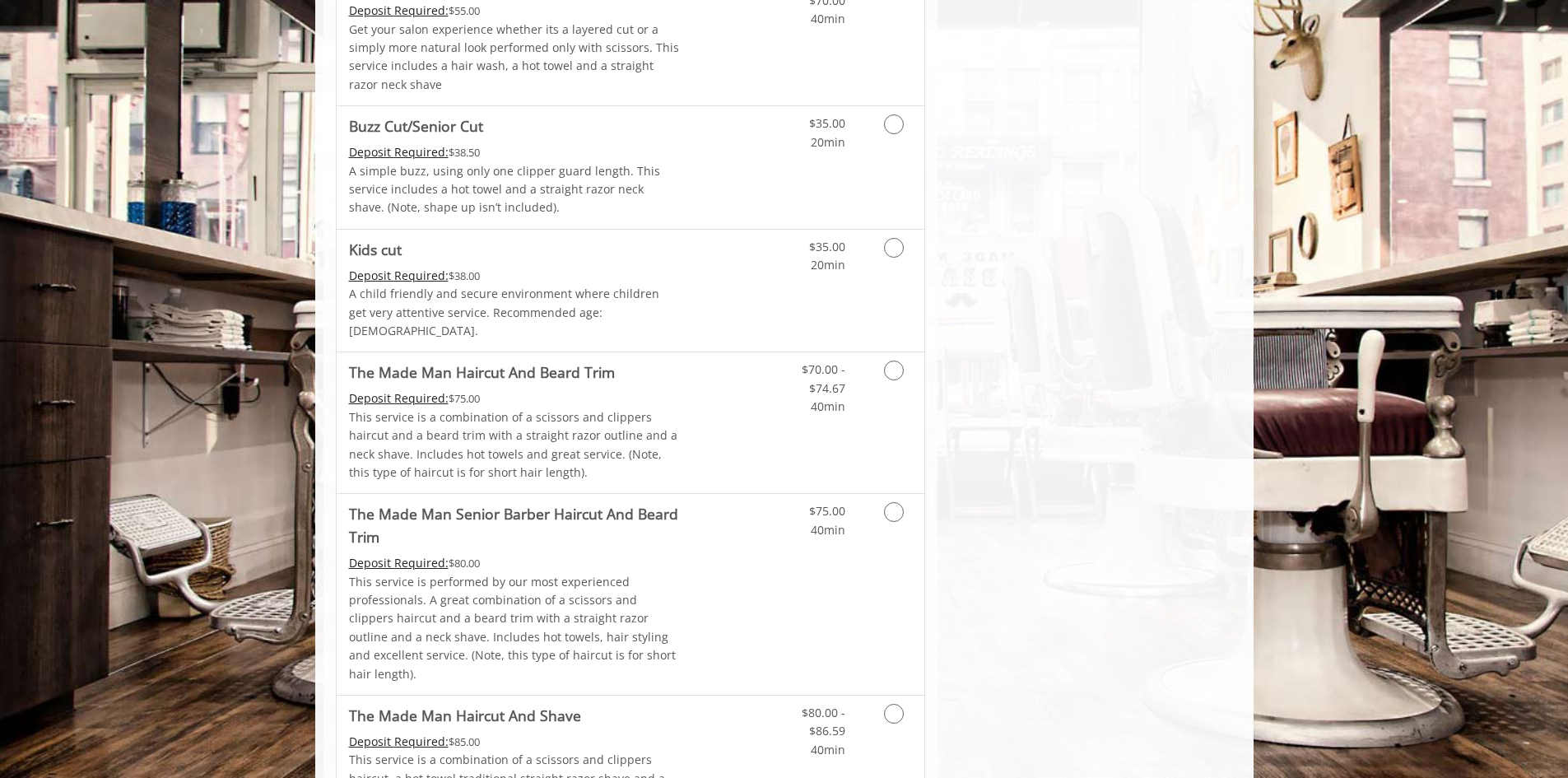
scroll to position [906, 0]
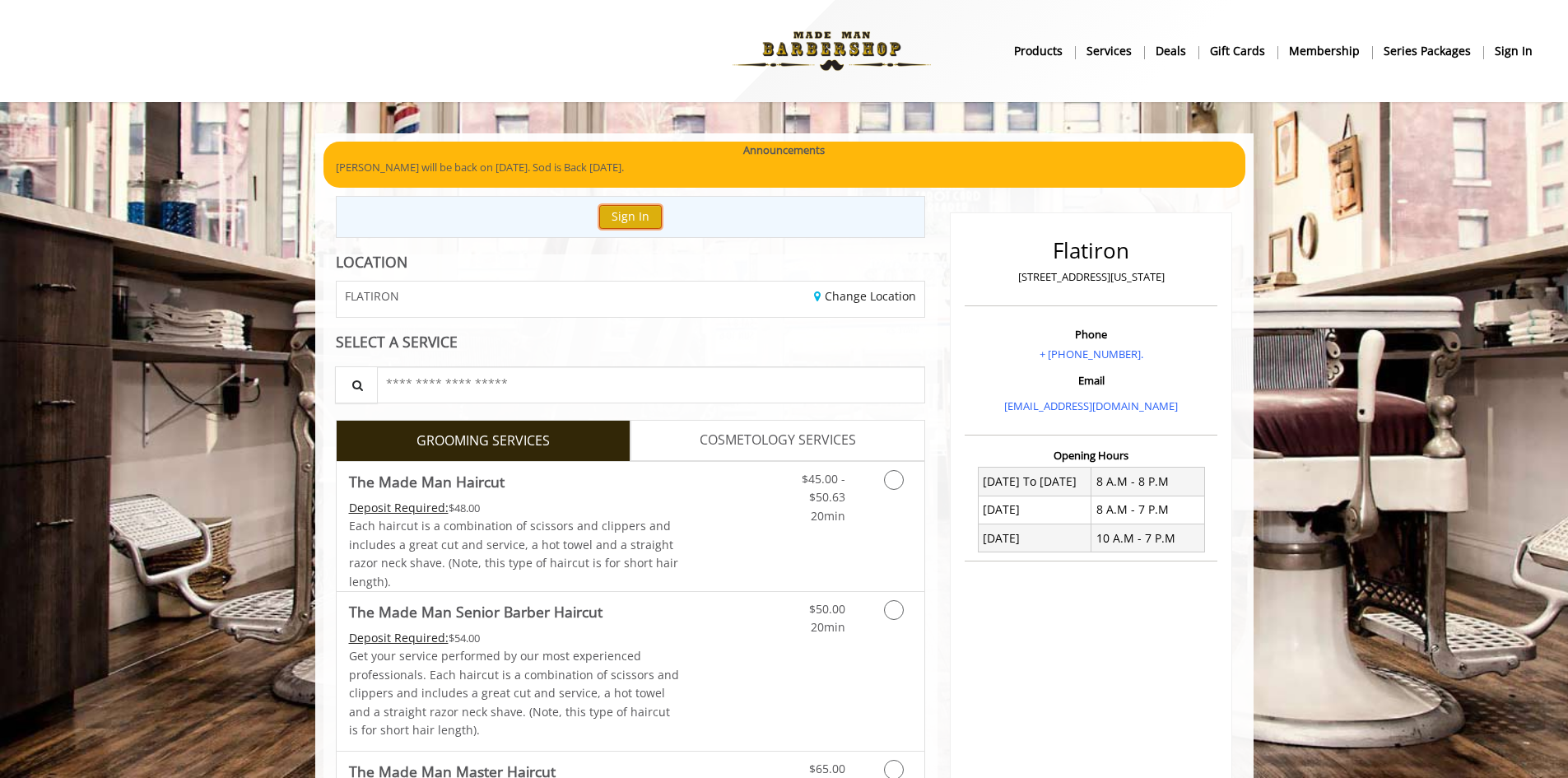
click at [620, 205] on button "Sign In" at bounding box center [630, 217] width 62 height 23
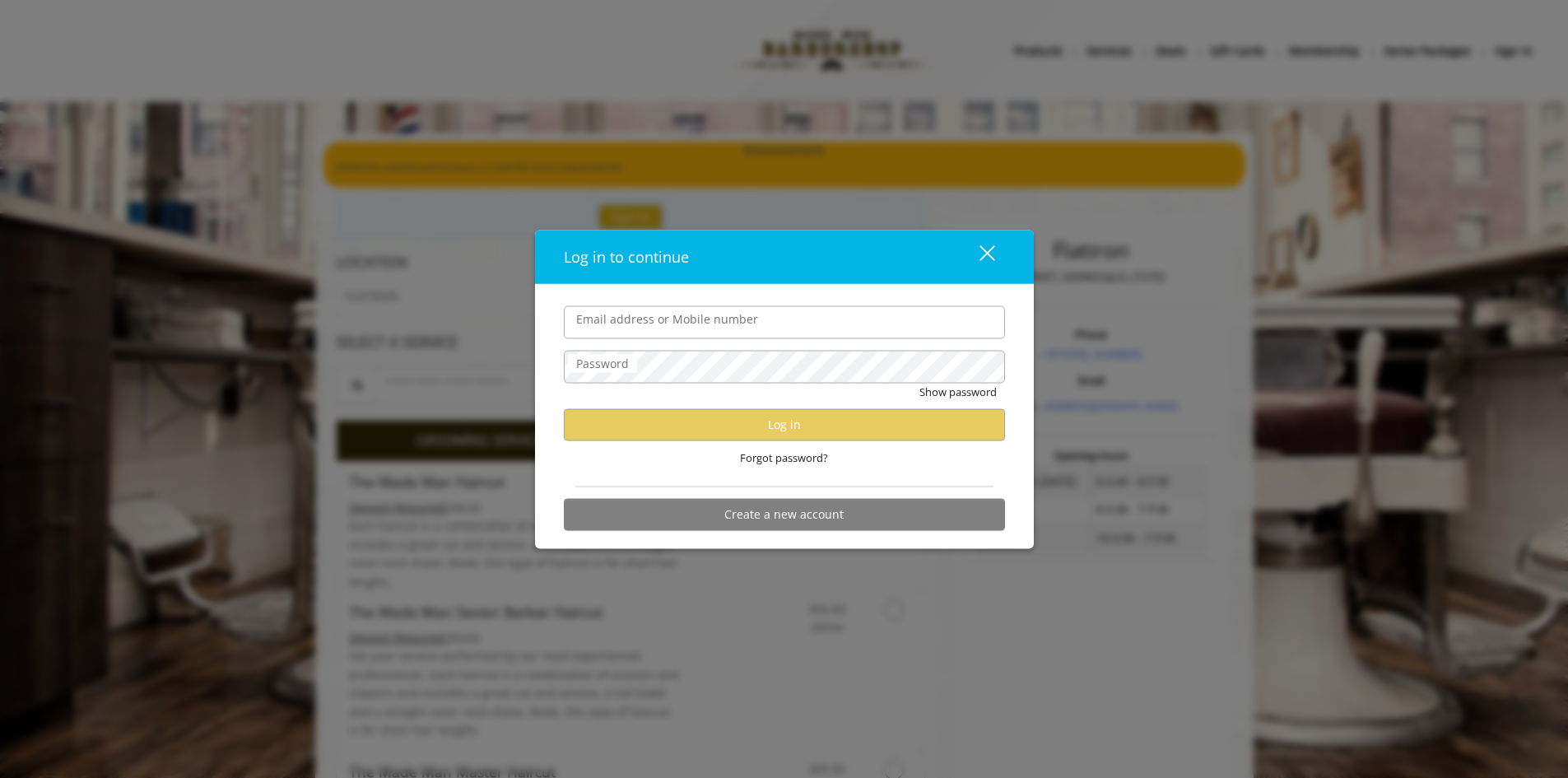
type input "**********"
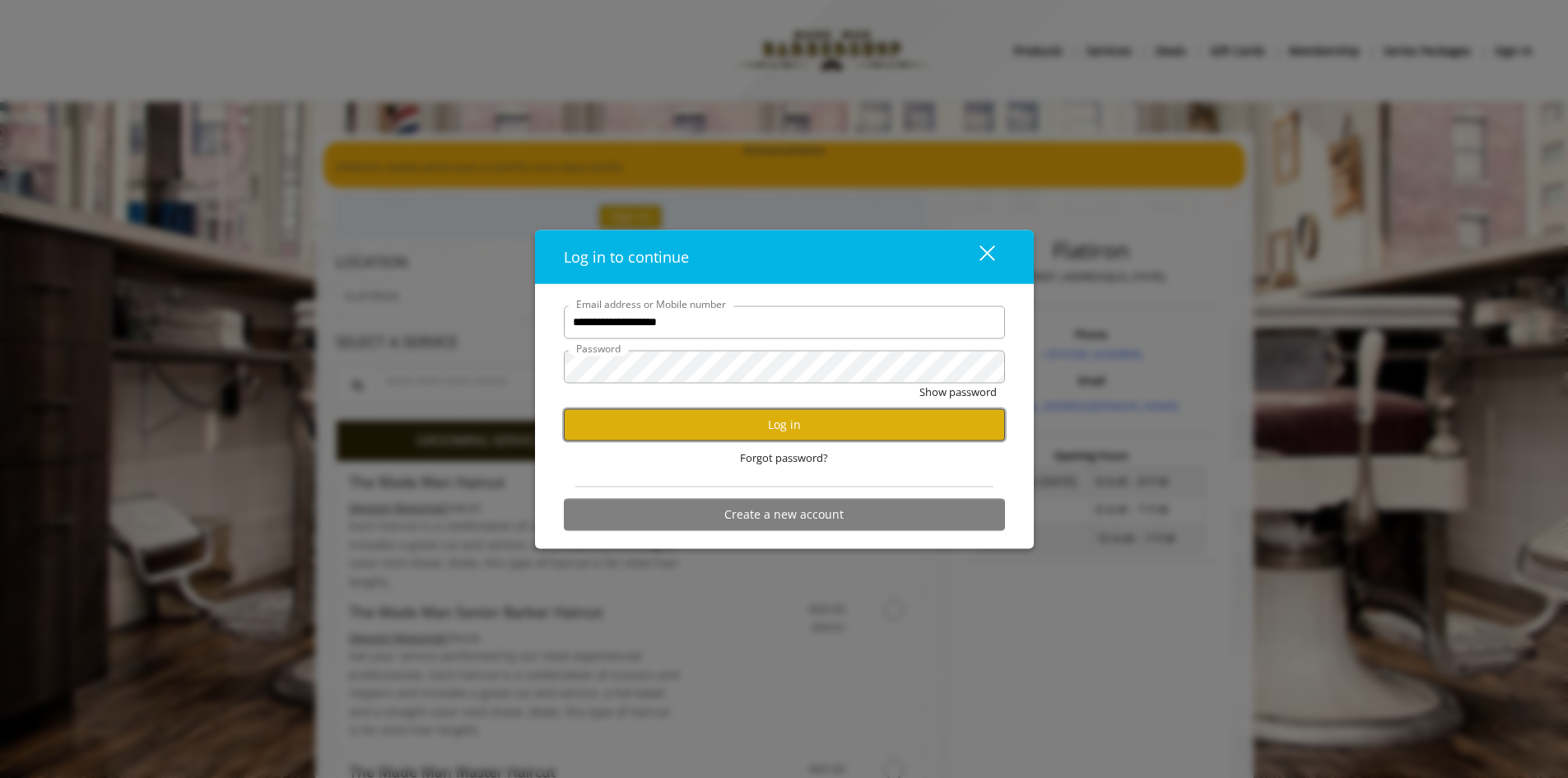
click at [736, 429] on button "Log in" at bounding box center [784, 425] width 441 height 32
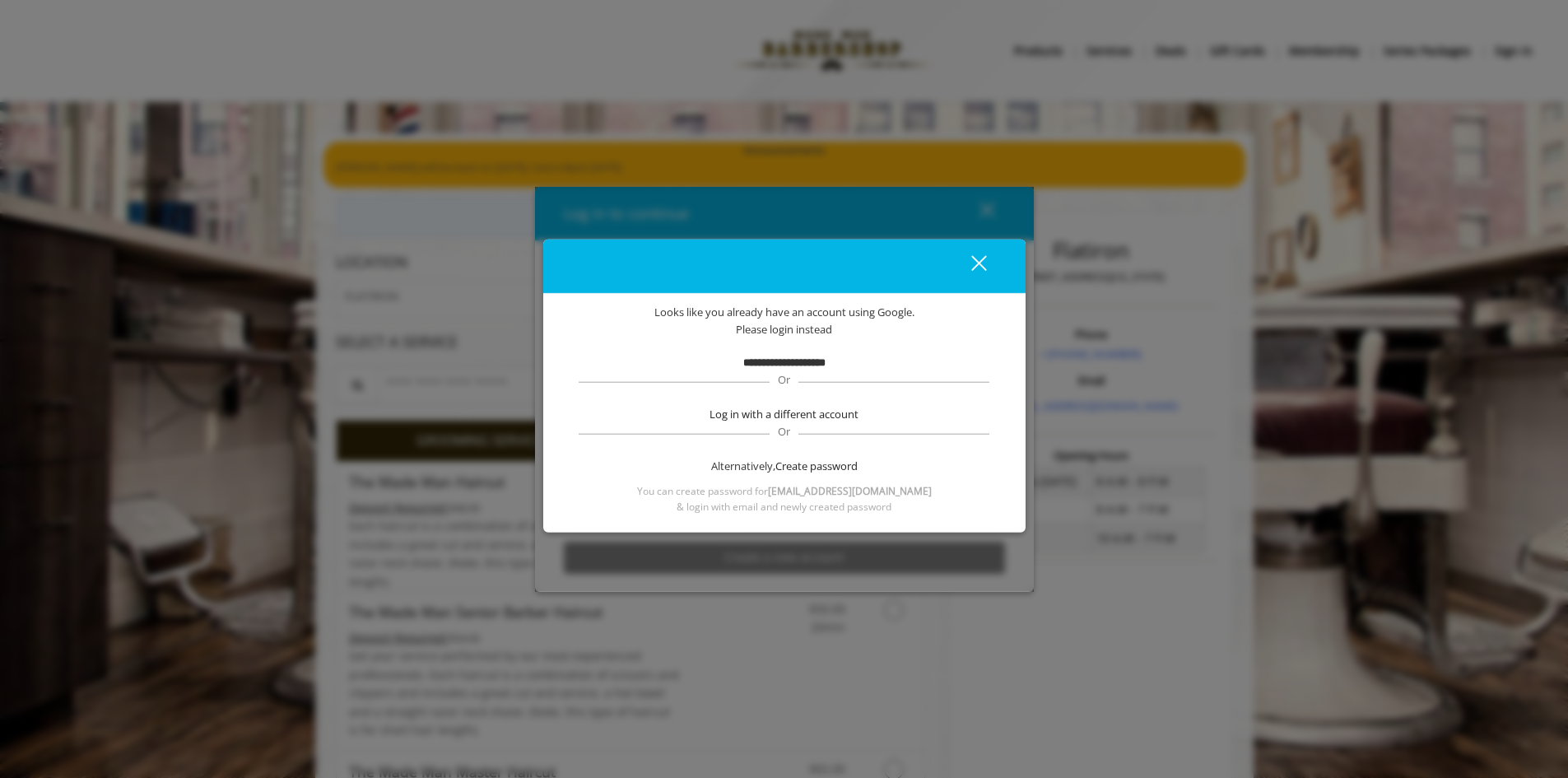
click at [786, 357] on b "**********" at bounding box center [784, 362] width 82 height 11
drag, startPoint x: 860, startPoint y: 360, endPoint x: 711, endPoint y: 363, distance: 149.0
click at [711, 363] on div "**********" at bounding box center [785, 362] width 433 height 17
click at [979, 255] on div "close" at bounding box center [969, 265] width 32 height 24
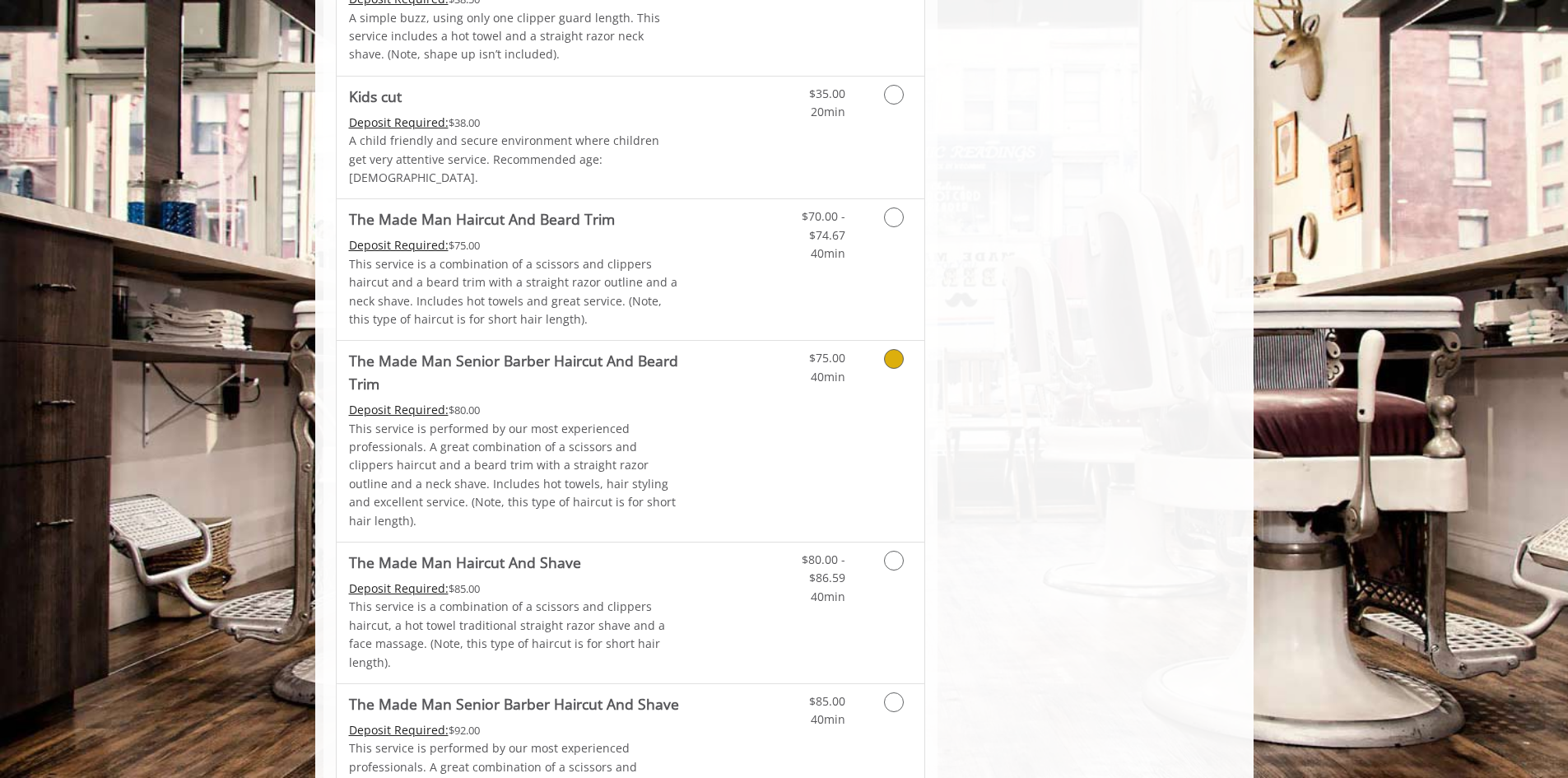
scroll to position [1565, 0]
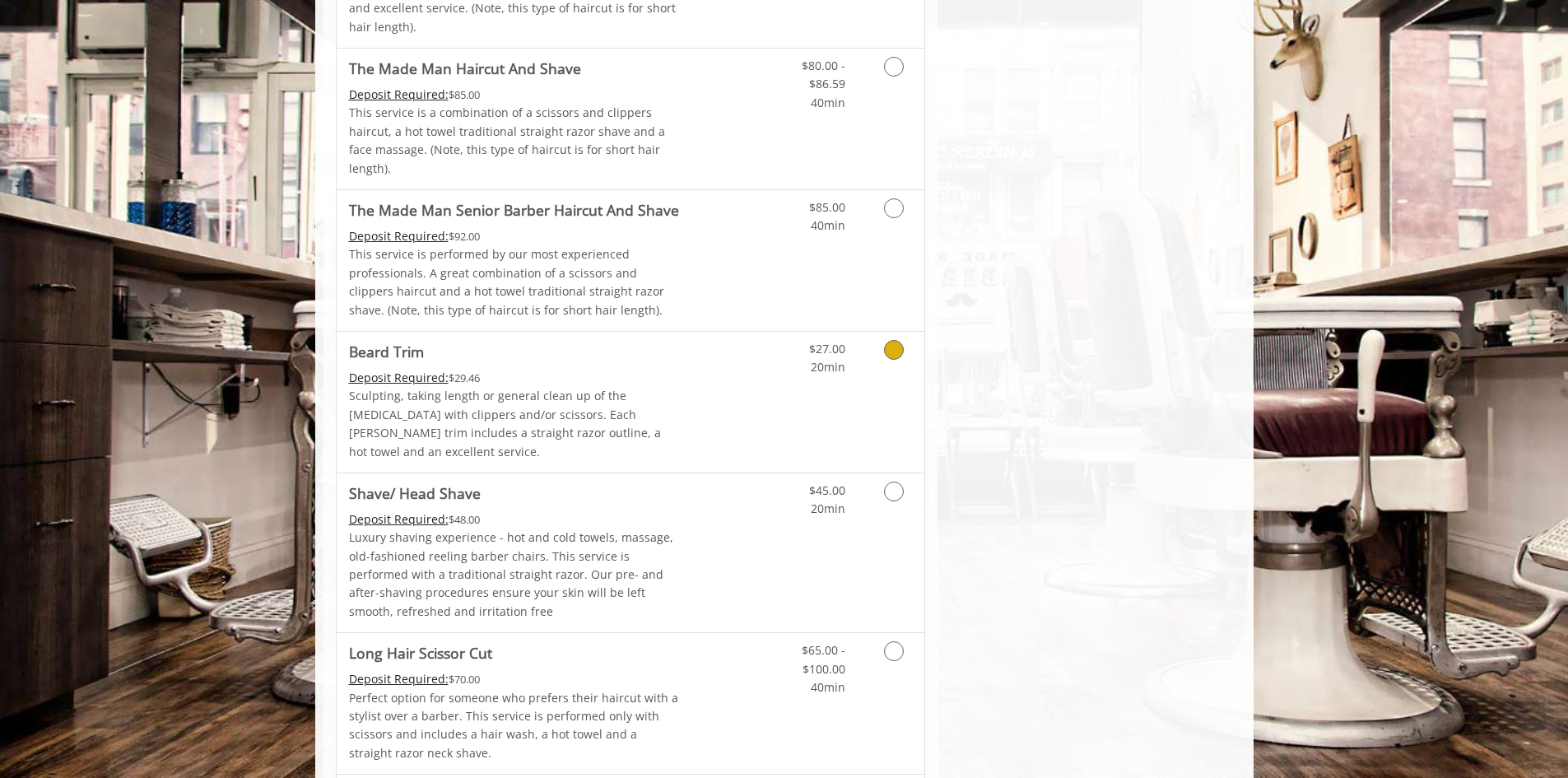
click at [875, 332] on link "Grooming services" at bounding box center [890, 355] width 42 height 45
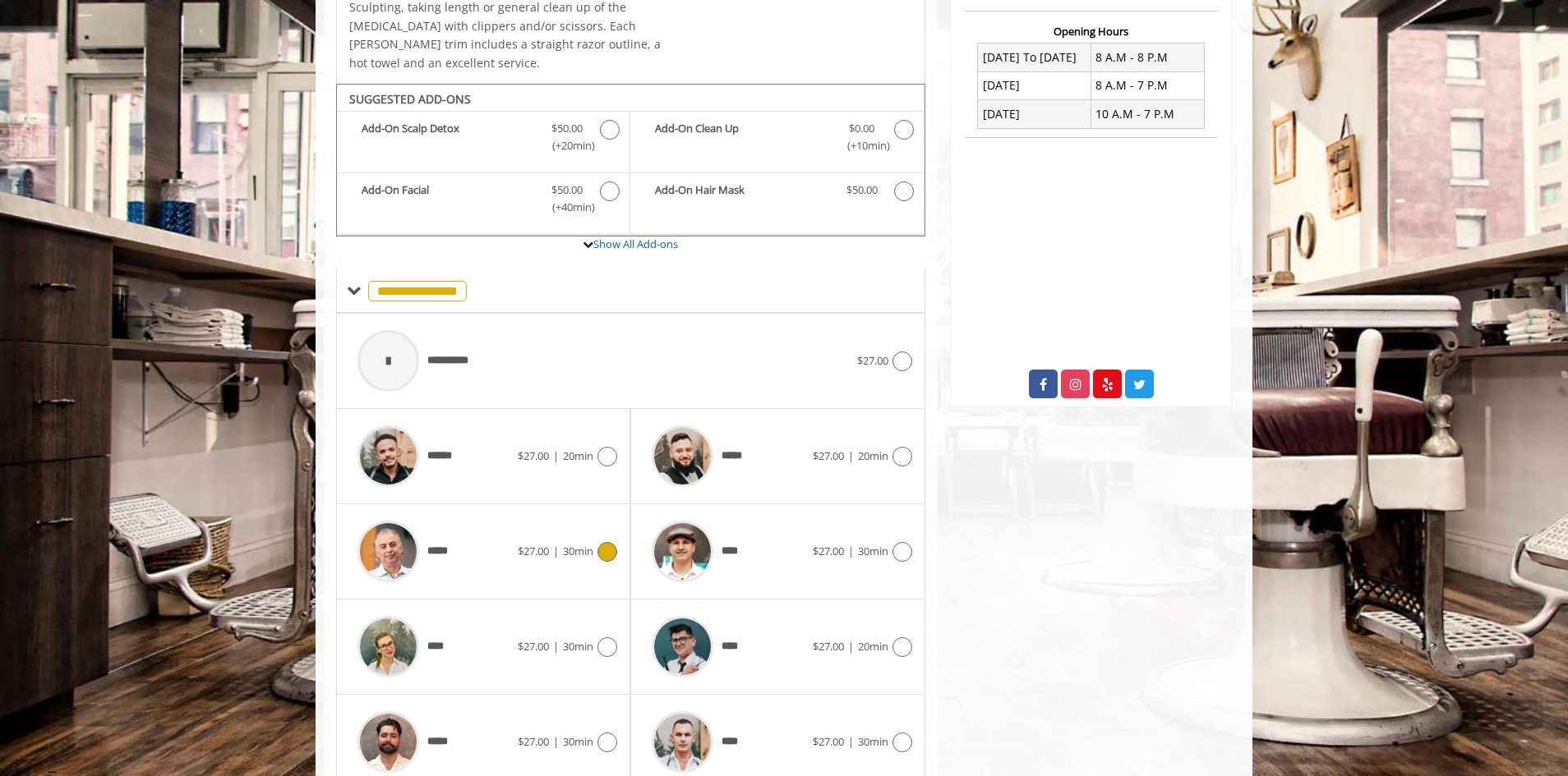
scroll to position [489, 0]
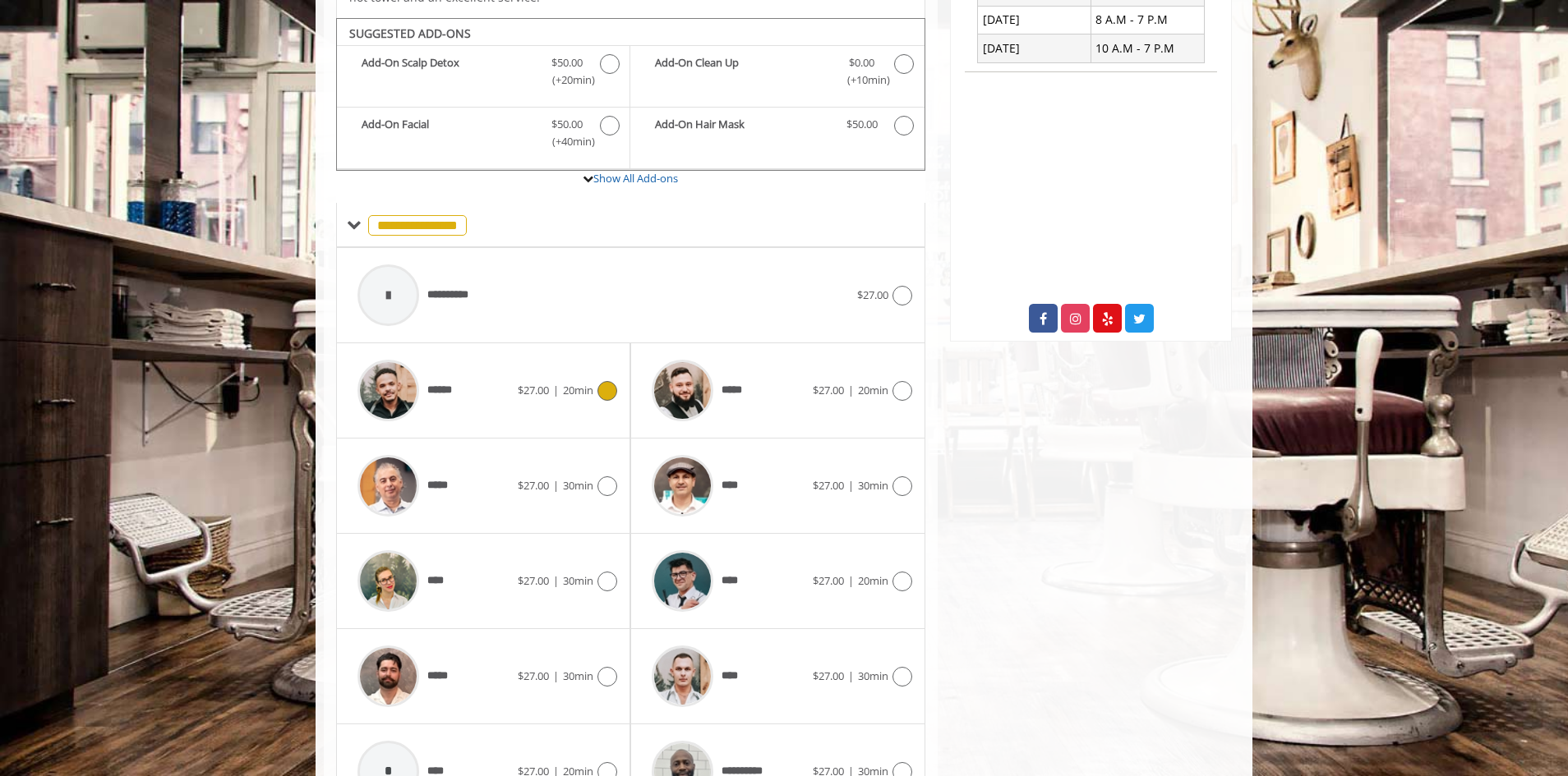
click at [599, 381] on icon at bounding box center [607, 391] width 20 height 20
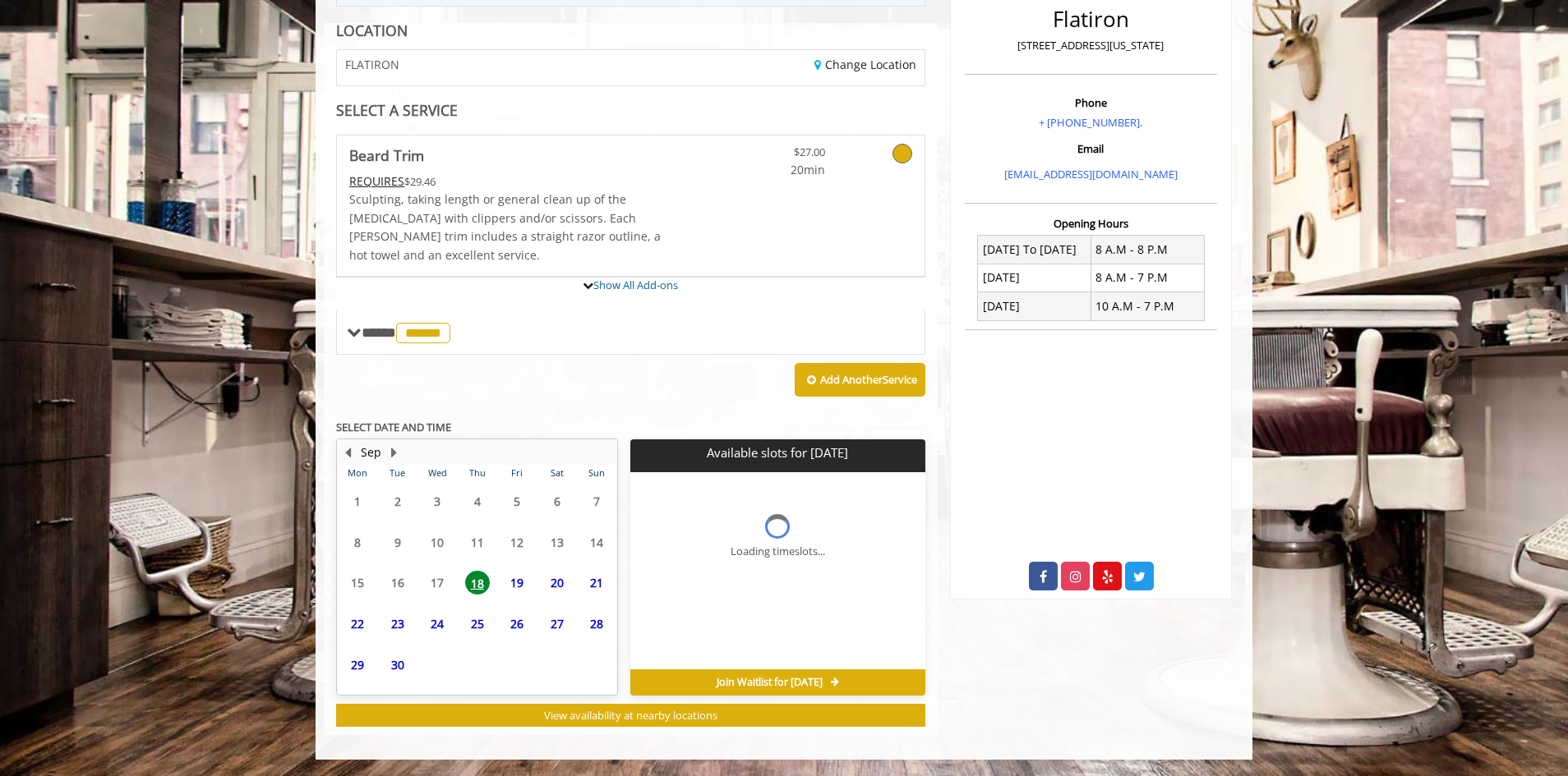
scroll to position [238, 0]
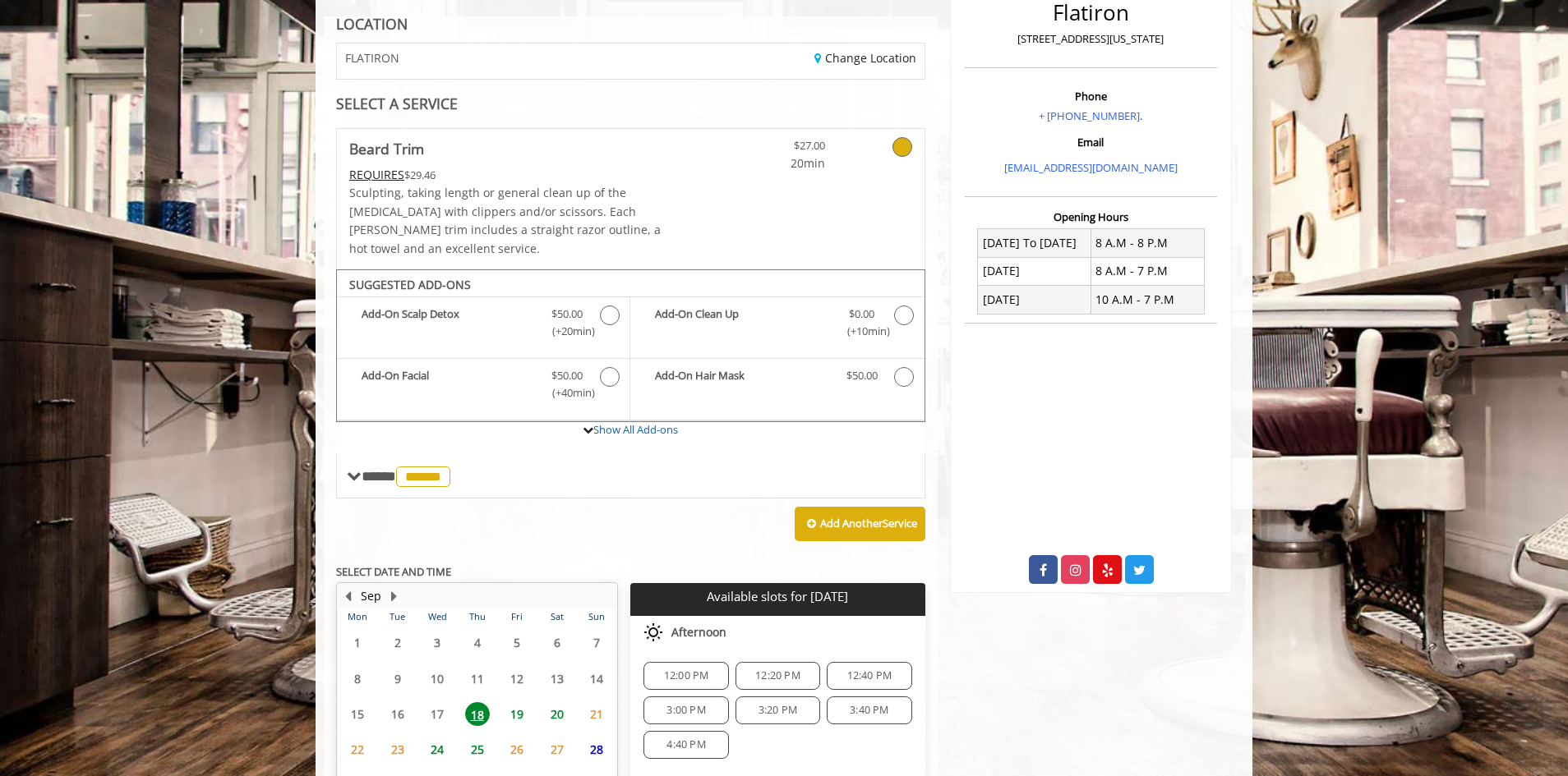
click at [764, 662] on div "12:20 PM" at bounding box center [778, 675] width 85 height 28
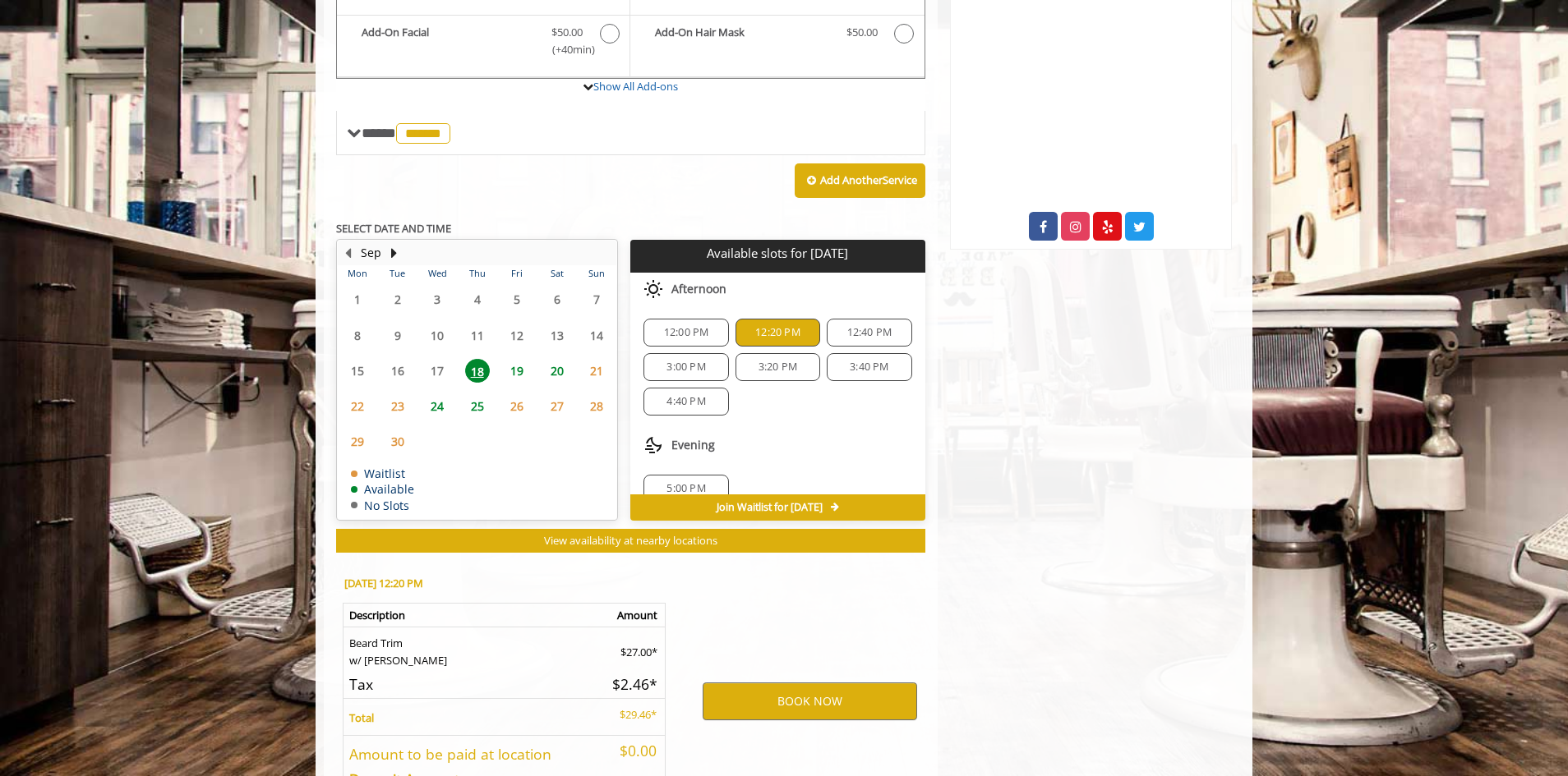
scroll to position [490, 0]
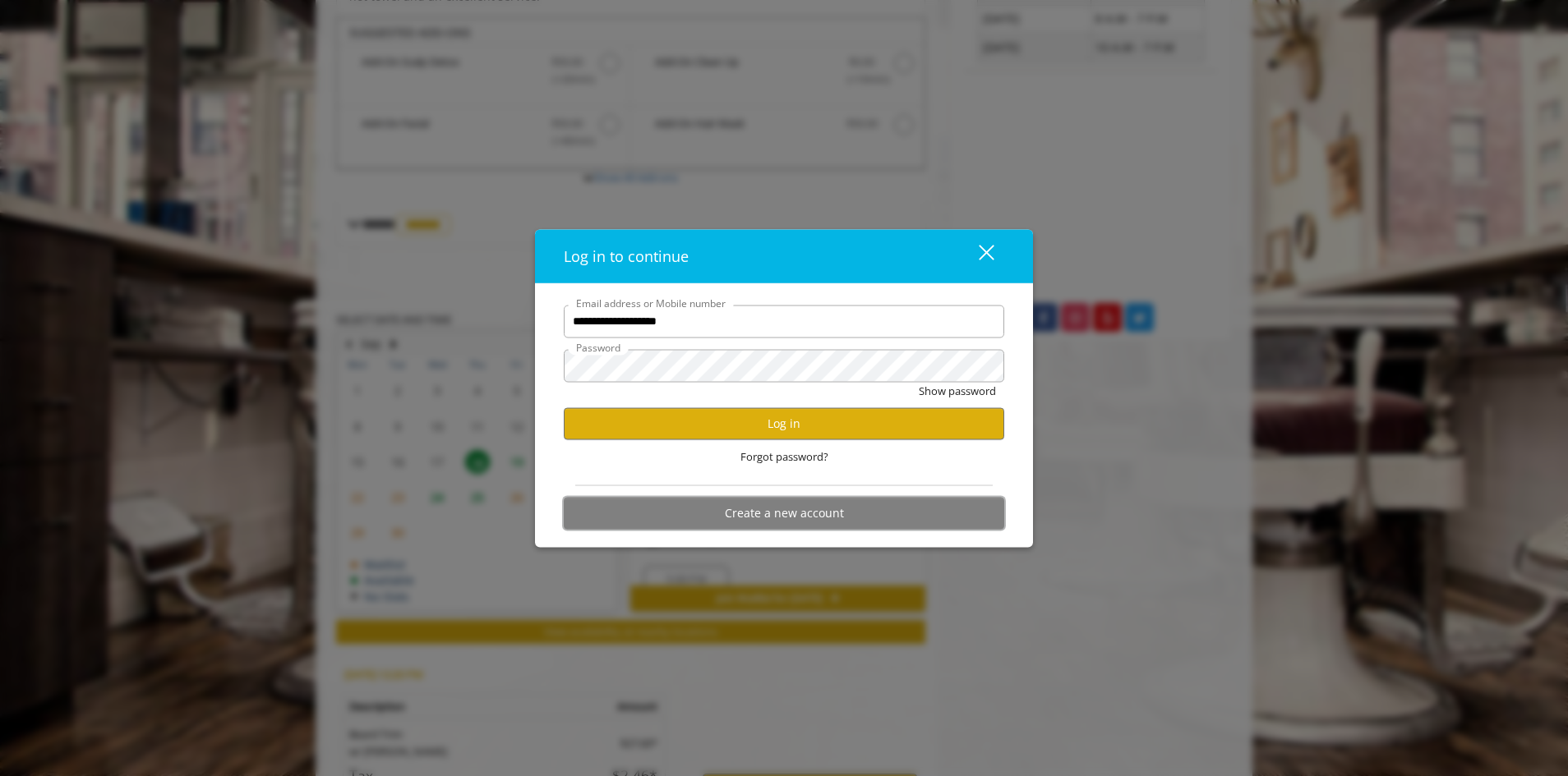
click at [713, 510] on button "Create a new account" at bounding box center [784, 513] width 440 height 32
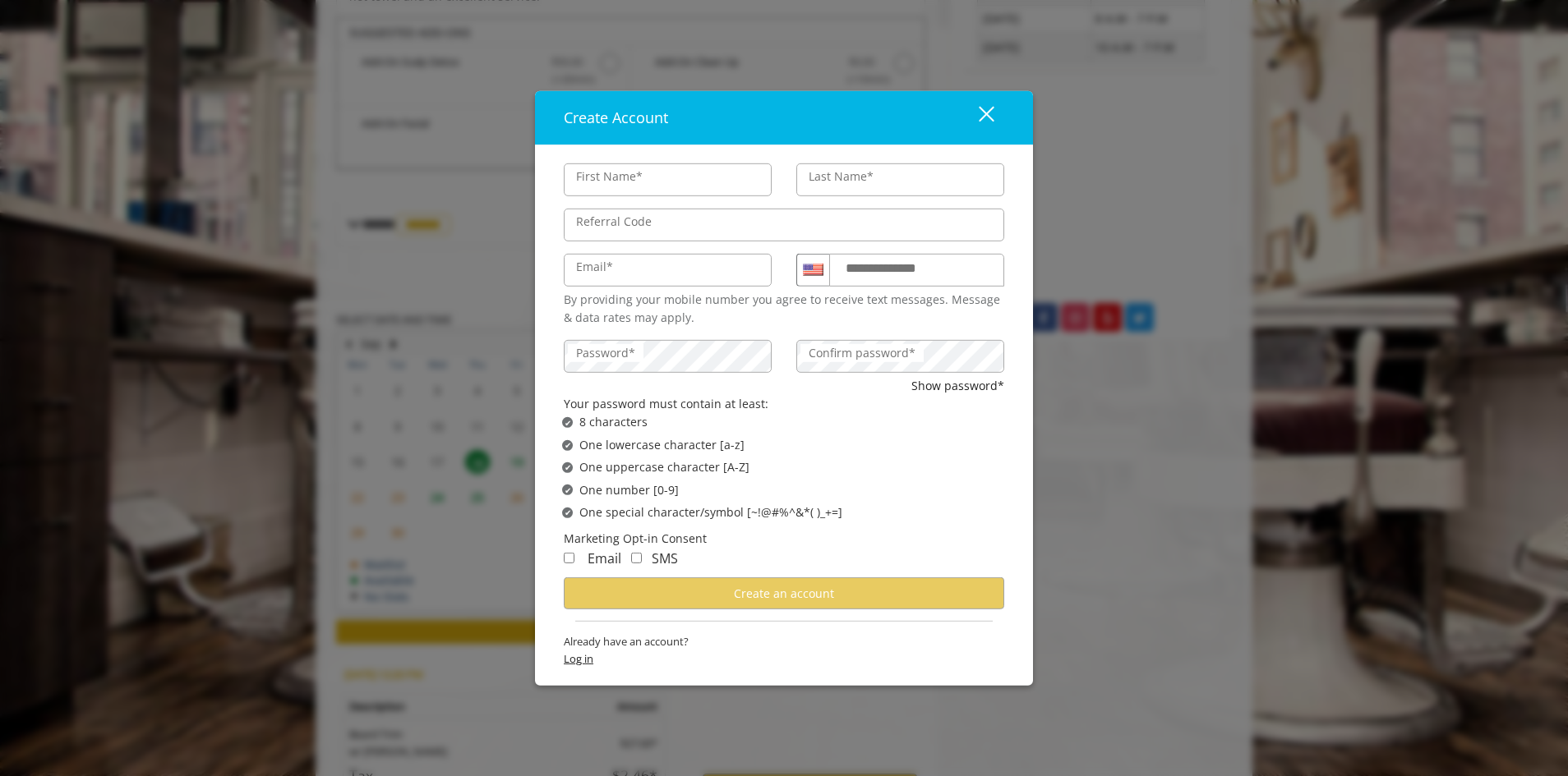
click at [583, 656] on div "Already have an account? Log in" at bounding box center [784, 654] width 440 height 42
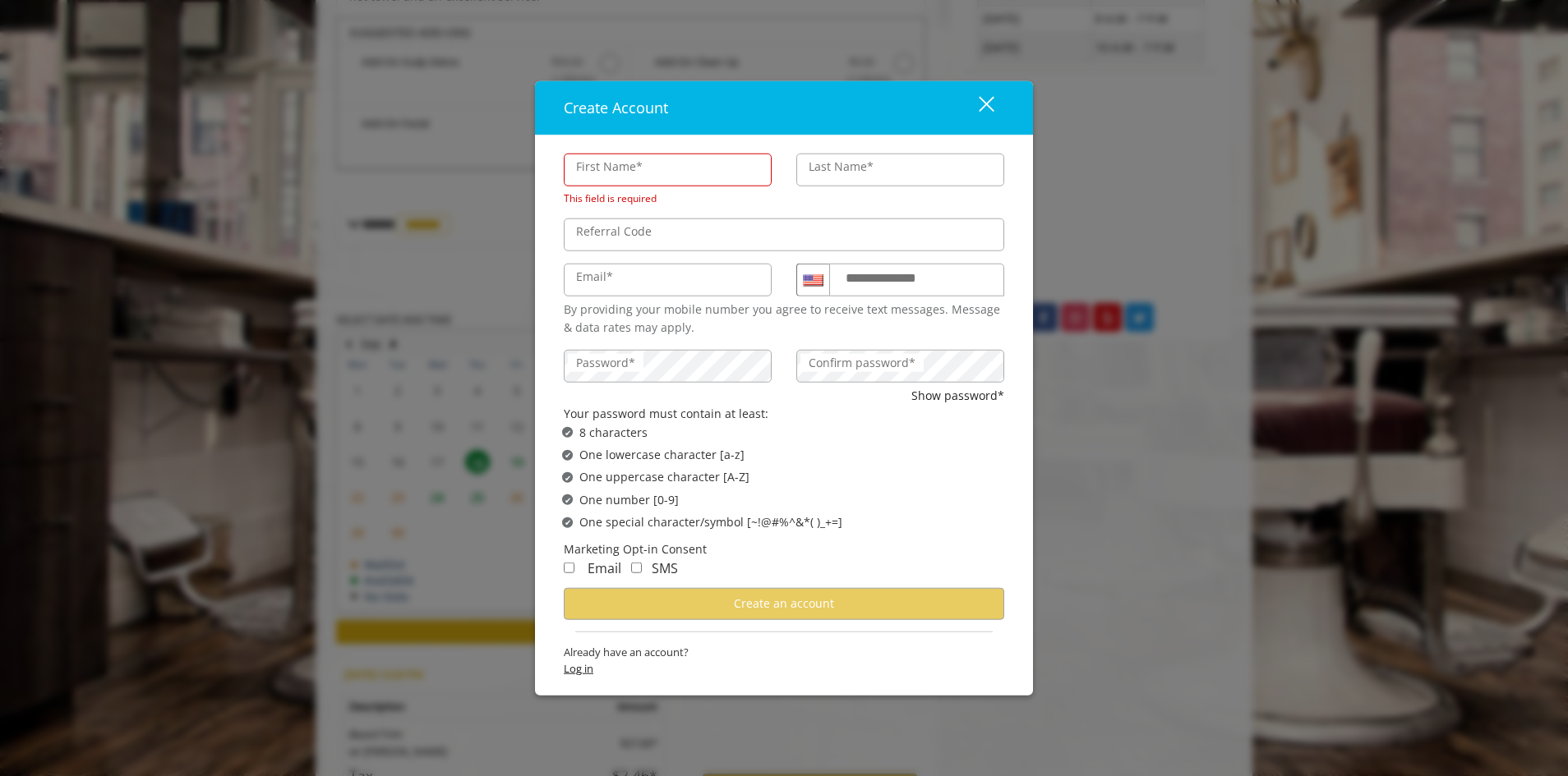
click at [588, 670] on span "Log in" at bounding box center [784, 669] width 440 height 17
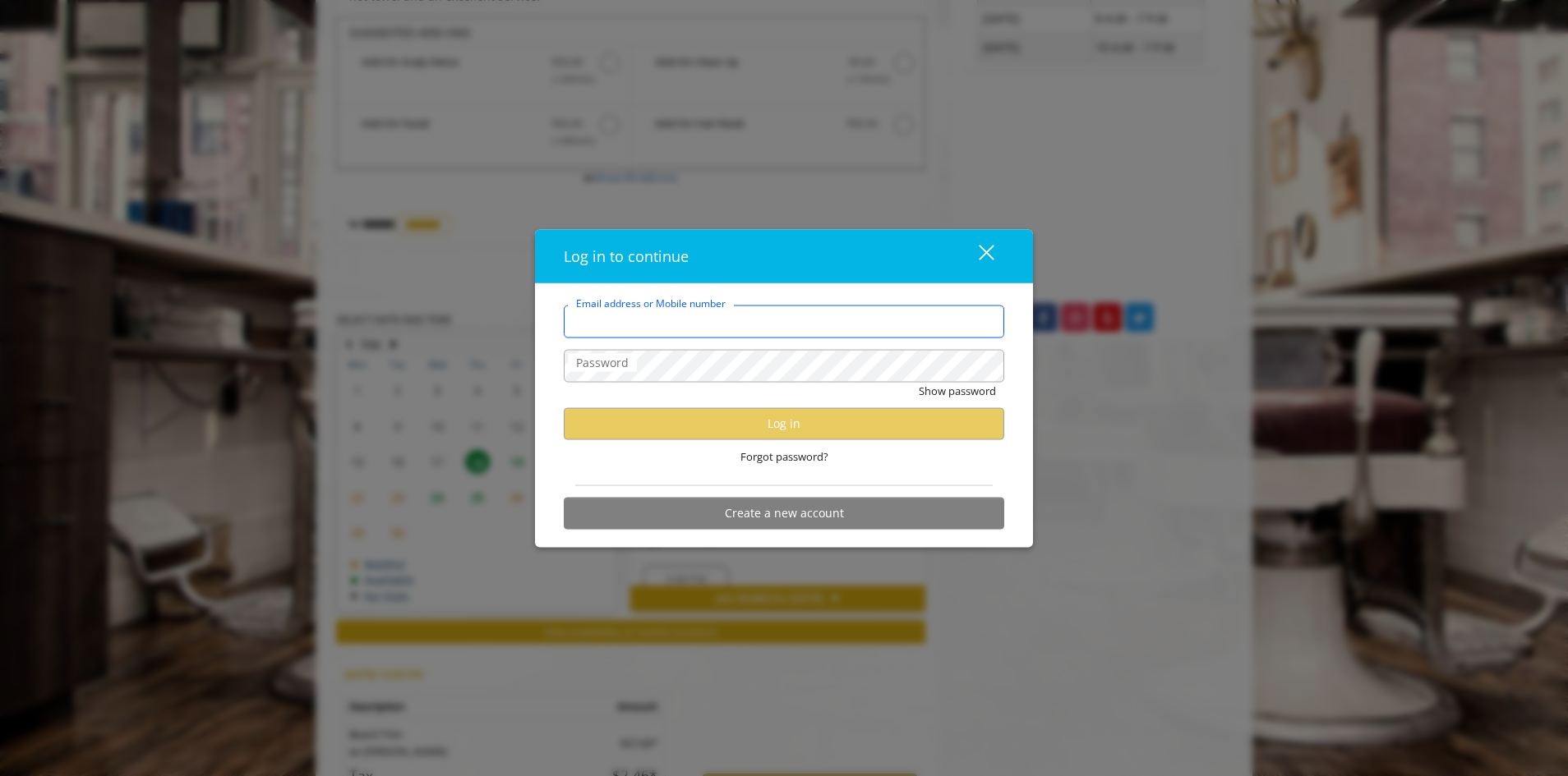
click at [919, 382] on button "Show password" at bounding box center [957, 390] width 77 height 17
type input "**********"
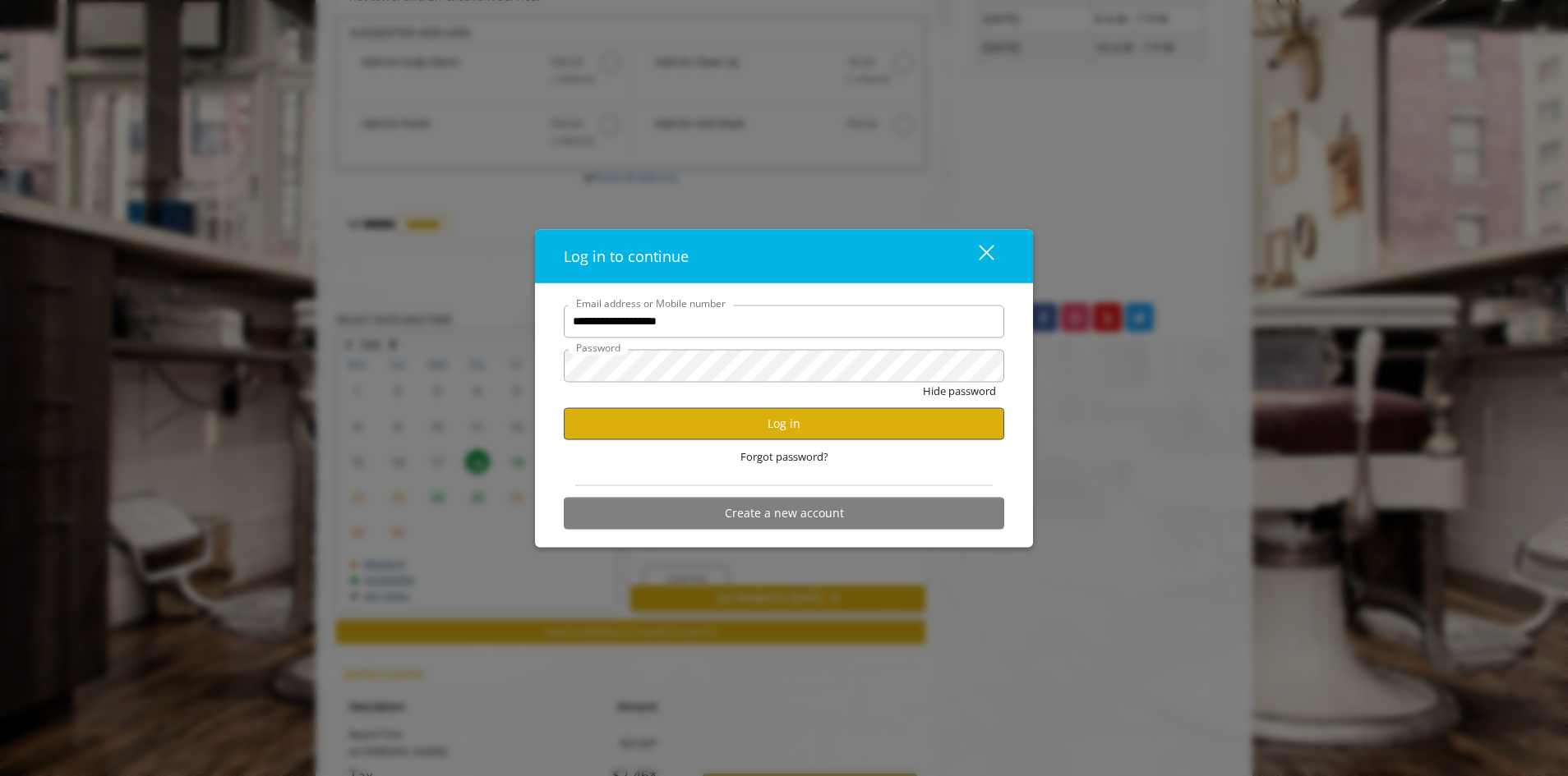
scroll to position [0, 0]
click at [739, 424] on button "Log in" at bounding box center [784, 424] width 440 height 32
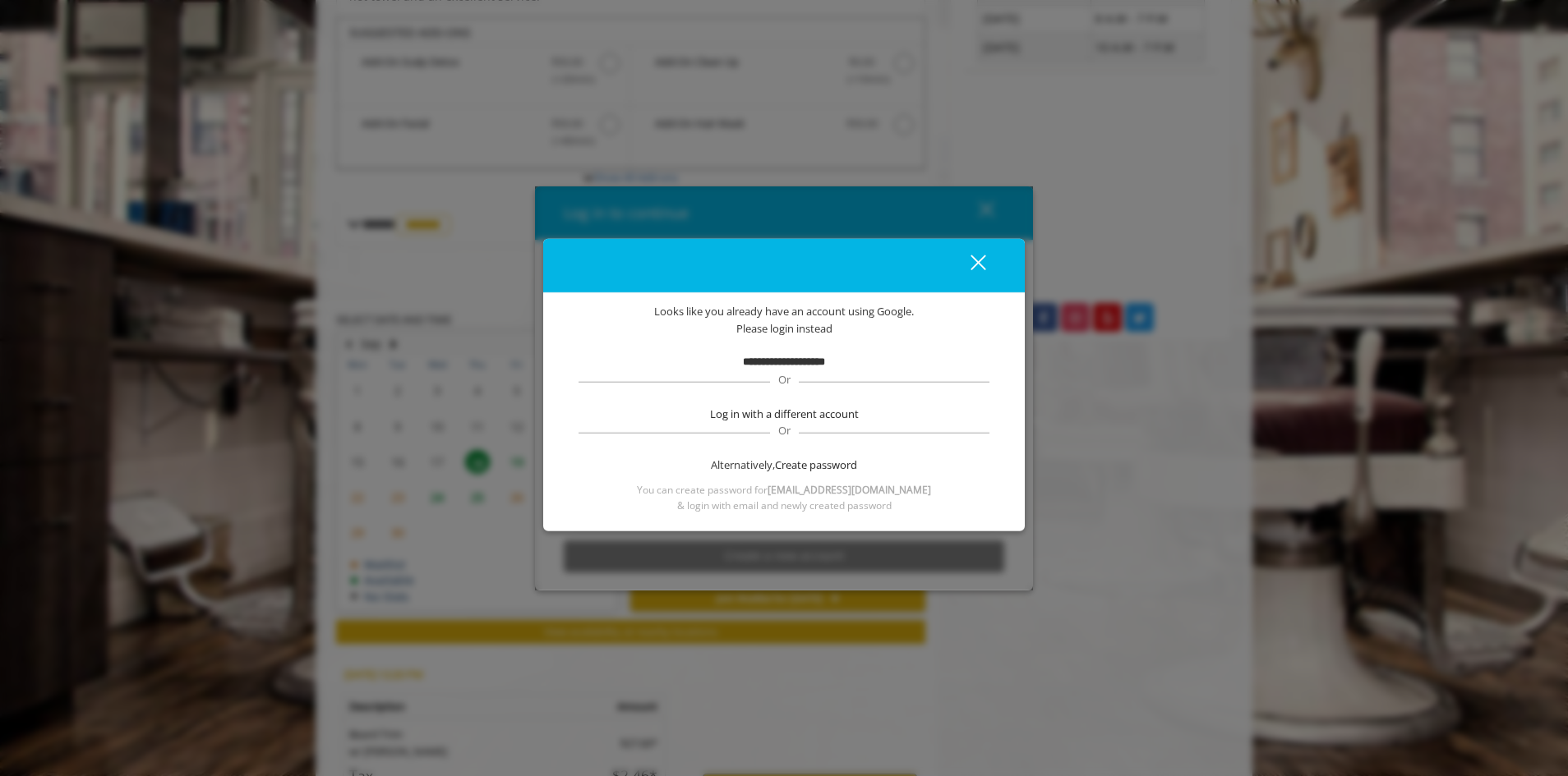
click at [974, 258] on div "close dialog" at bounding box center [978, 262] width 15 height 15
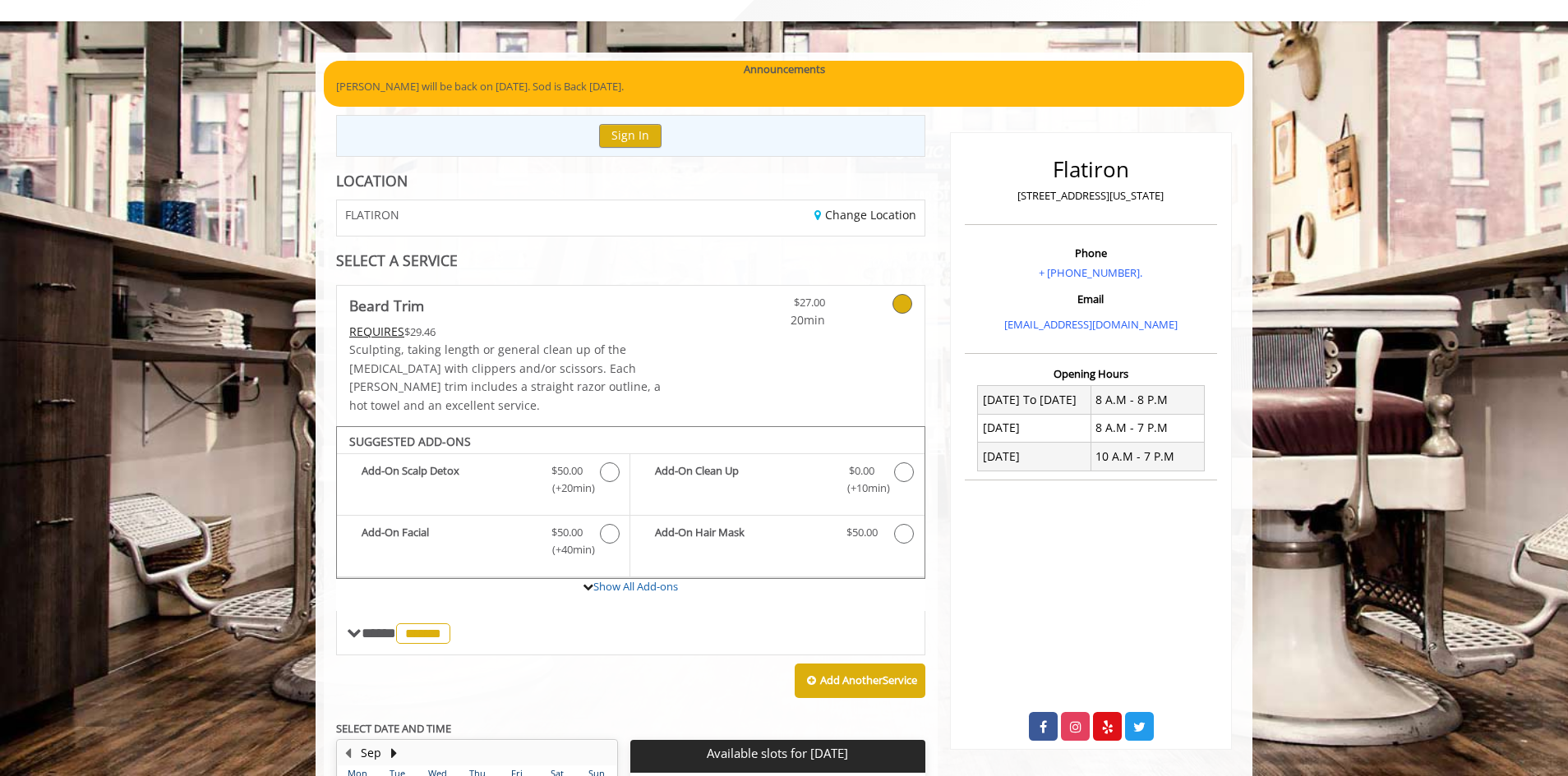
scroll to position [79, 0]
